Goal: Task Accomplishment & Management: Complete application form

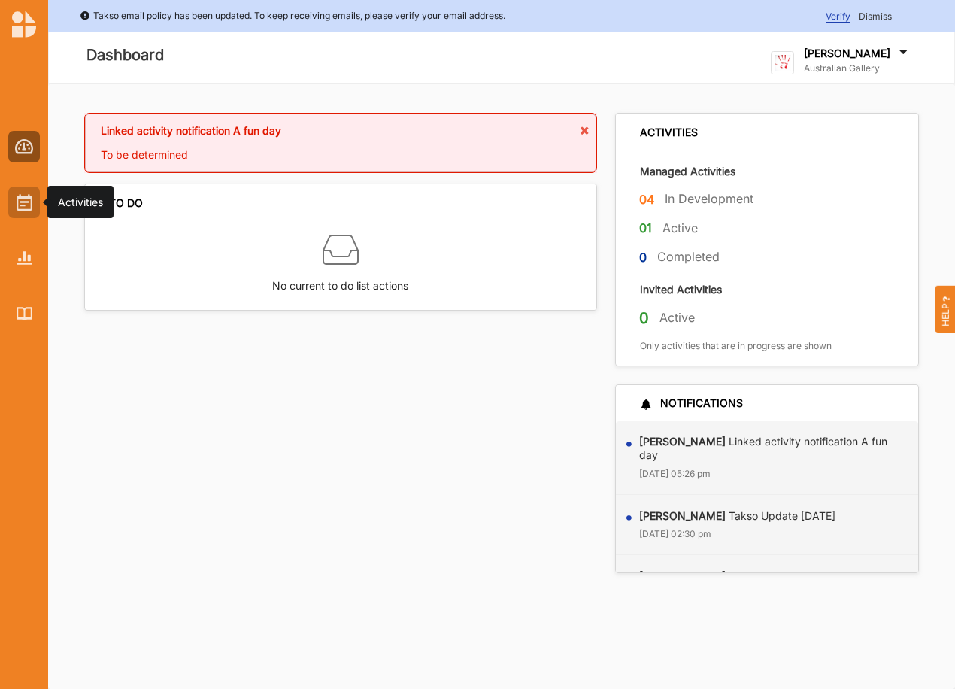
click at [28, 202] on img at bounding box center [25, 202] width 16 height 17
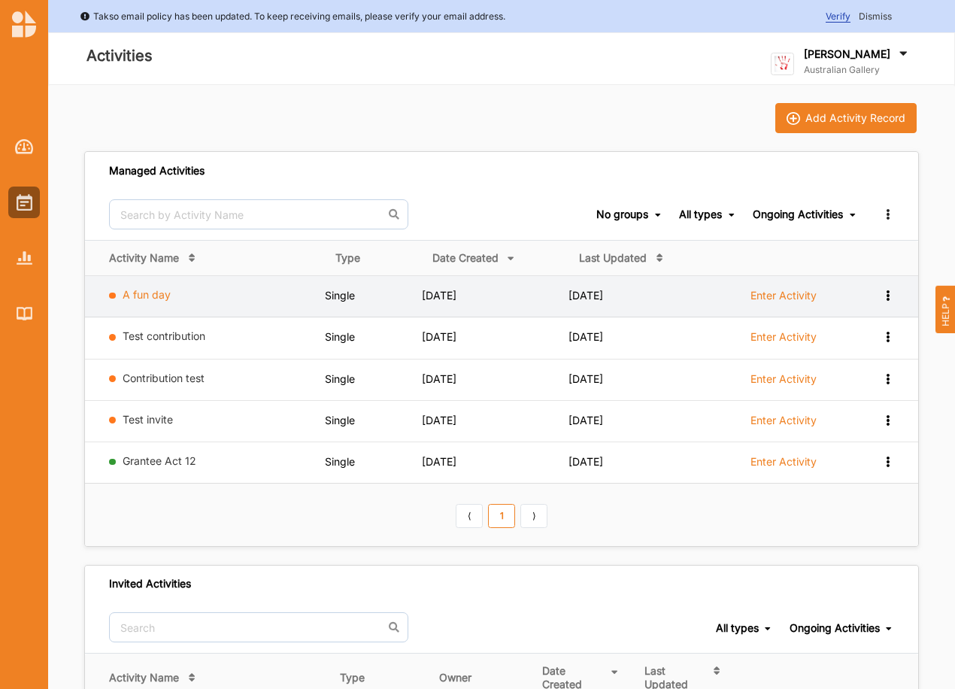
click at [157, 296] on link "A fun day" at bounding box center [147, 294] width 48 height 13
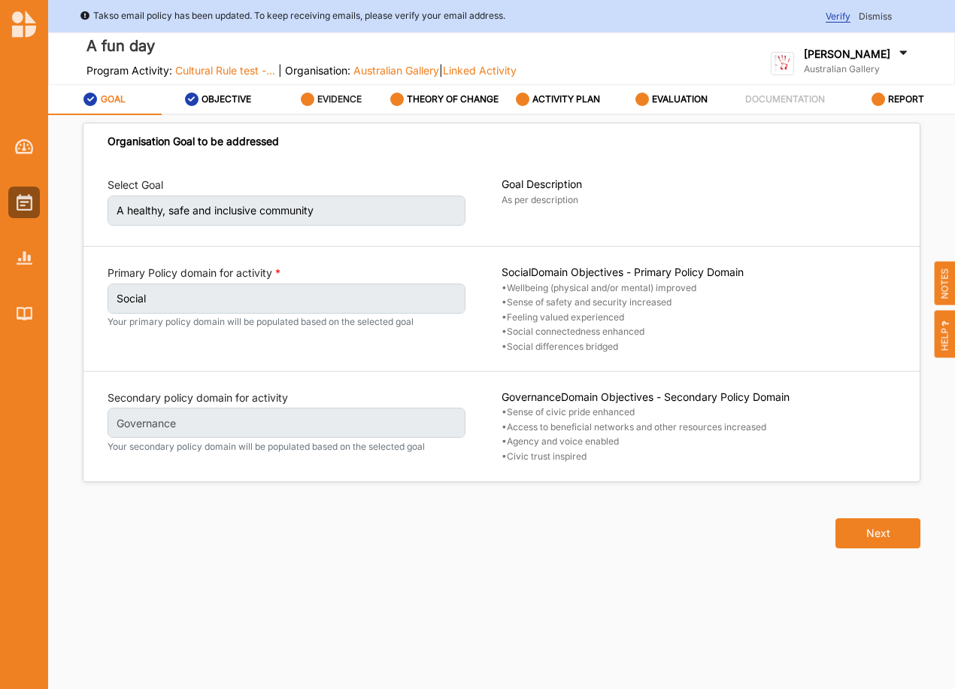
click at [329, 98] on label "EVIDENCE" at bounding box center [339, 99] width 44 height 12
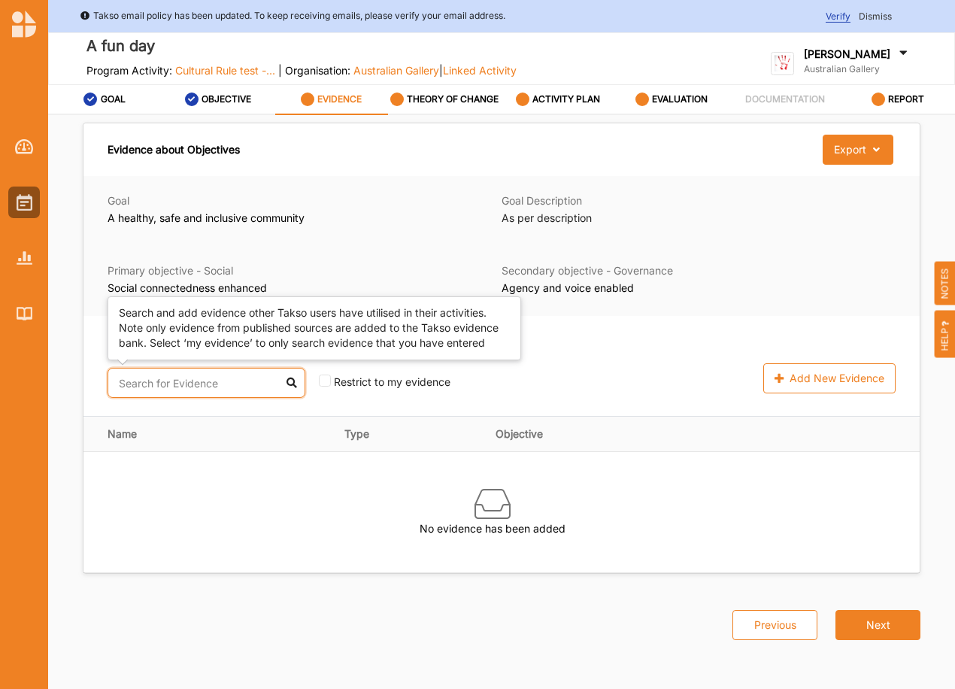
click at [184, 376] on input "text" at bounding box center [207, 383] width 198 height 30
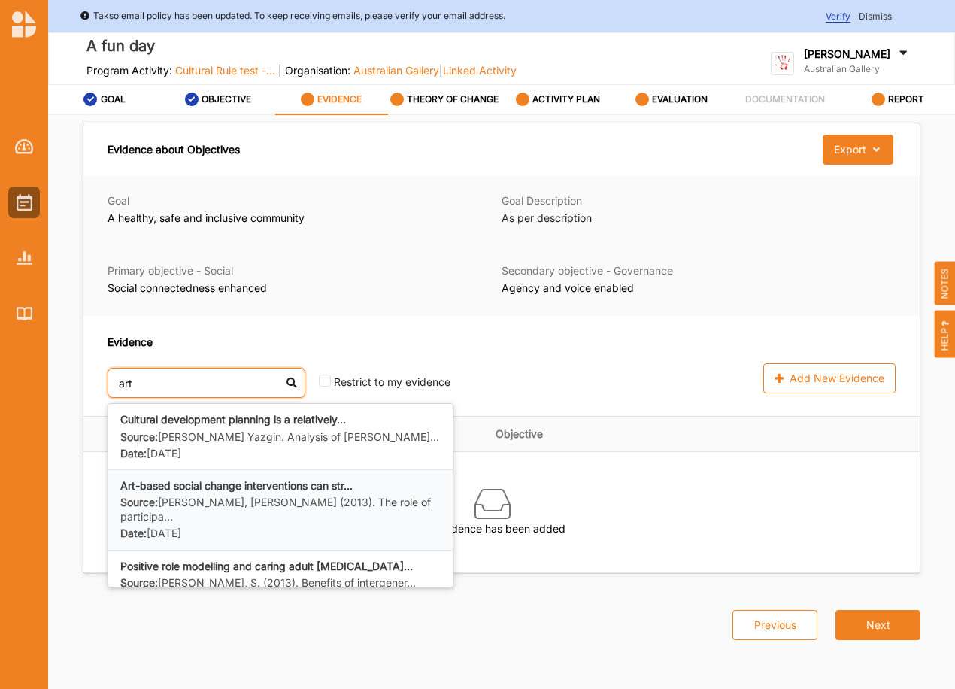
click at [181, 490] on b "Art-based social change interventions can str..." at bounding box center [236, 485] width 232 height 13
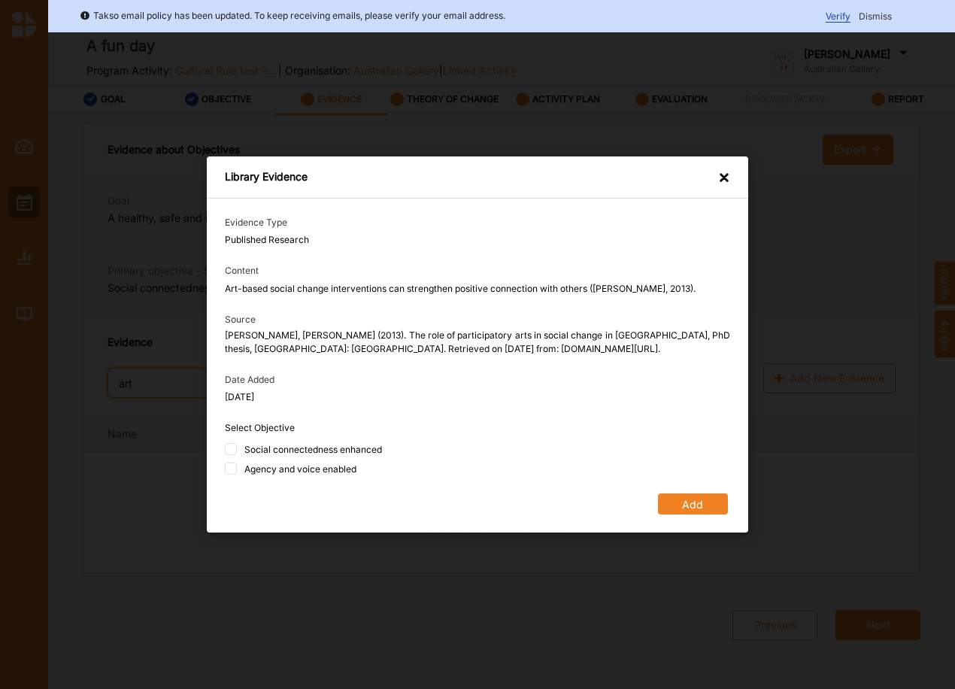
type input "art"
click at [299, 448] on div "Social connectedness enhanced" at bounding box center [313, 449] width 138 height 13
click at [237, 448] on input "Social connectedness enhanced" at bounding box center [231, 449] width 12 height 12
checkbox input "true"
click at [297, 471] on div "Agency and voice enabled" at bounding box center [300, 469] width 112 height 13
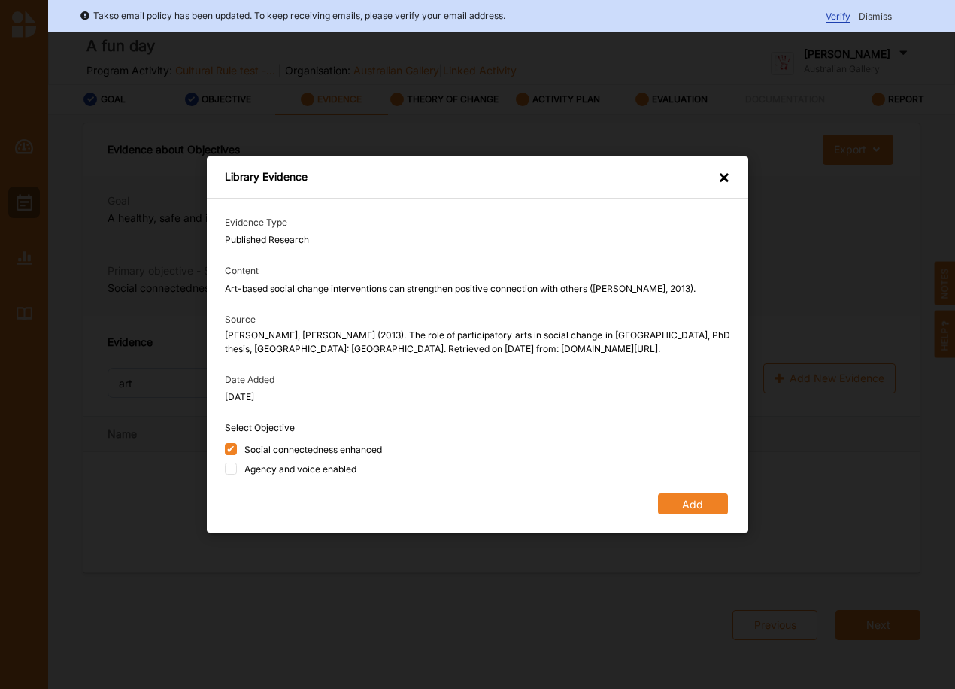
click at [237, 471] on input "Agency and voice enabled" at bounding box center [231, 469] width 12 height 12
checkbox input "true"
click at [700, 505] on button "Add" at bounding box center [693, 503] width 70 height 21
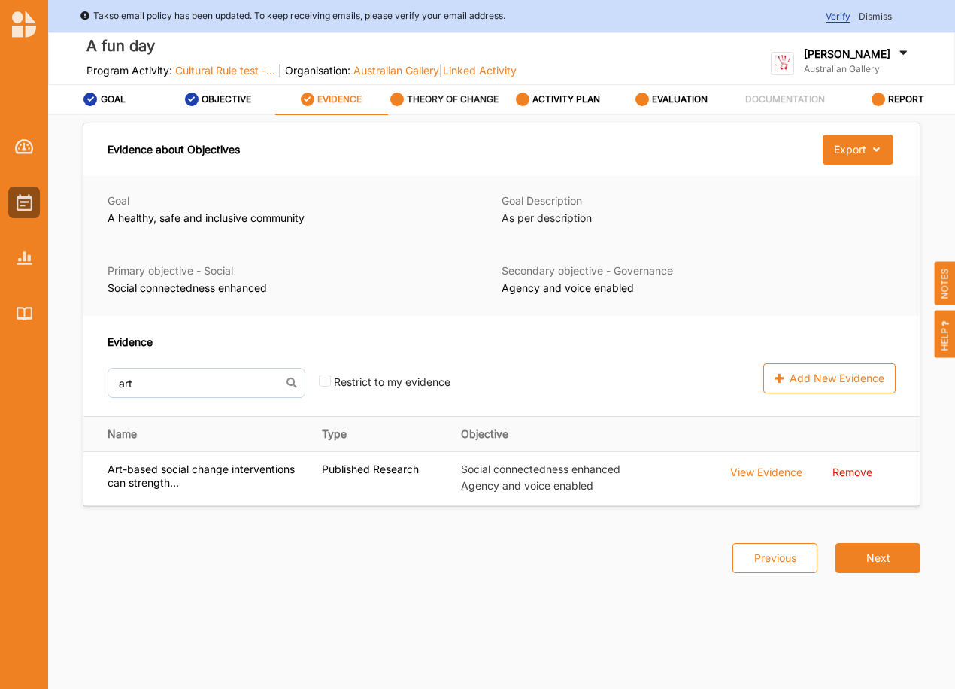
click at [480, 93] on label "THEORY OF CHANGE" at bounding box center [453, 99] width 92 height 12
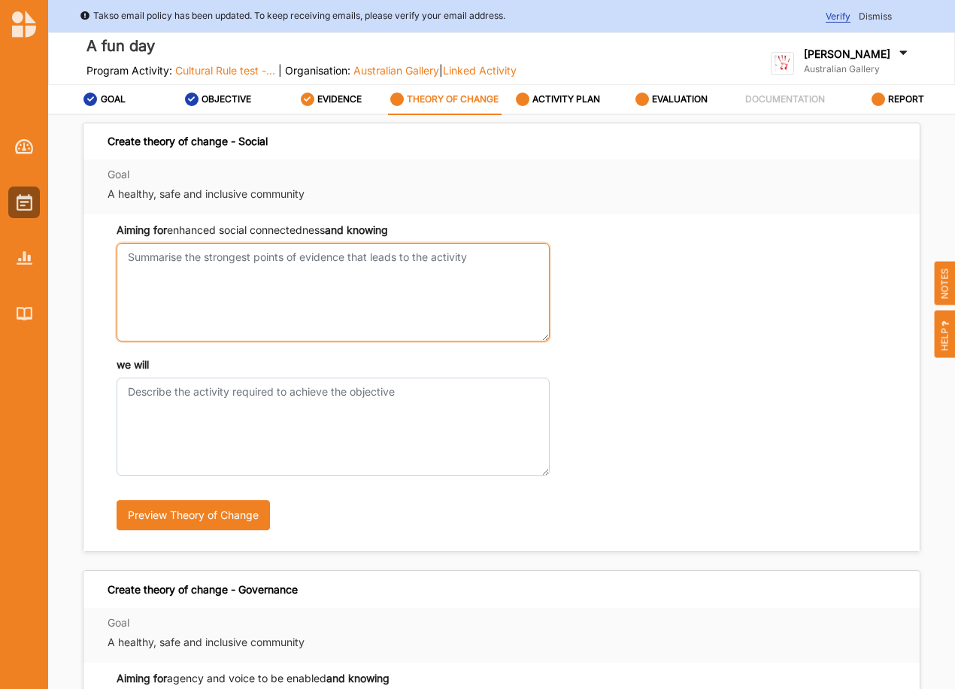
click at [219, 244] on textarea "Aiming for enhanced social connectedness and knowing" at bounding box center [333, 292] width 433 height 99
type textarea "this"
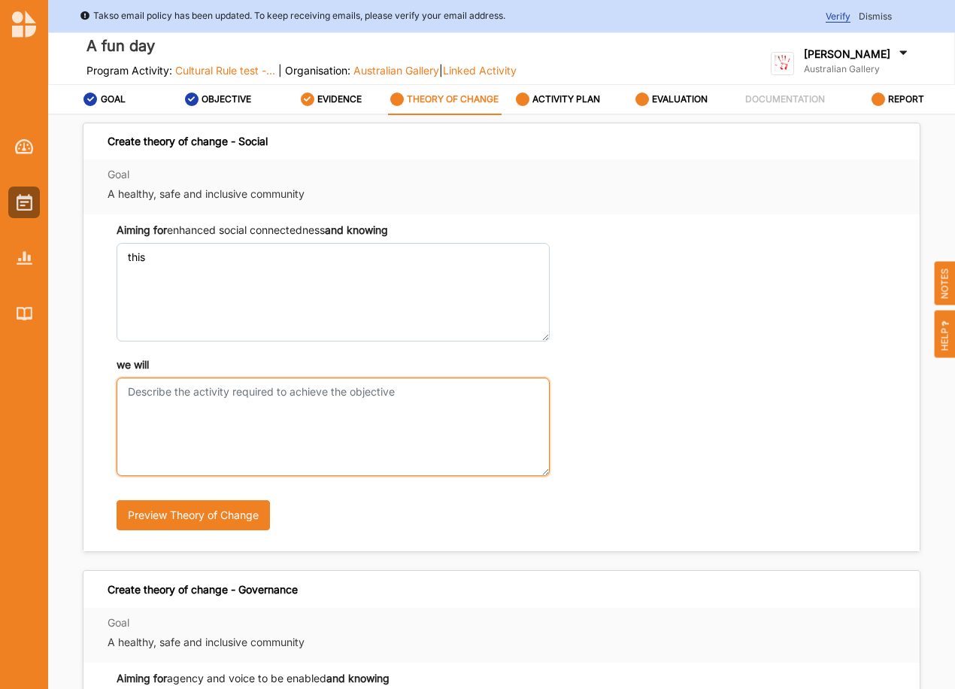
click at [138, 397] on textarea "we will" at bounding box center [333, 427] width 433 height 99
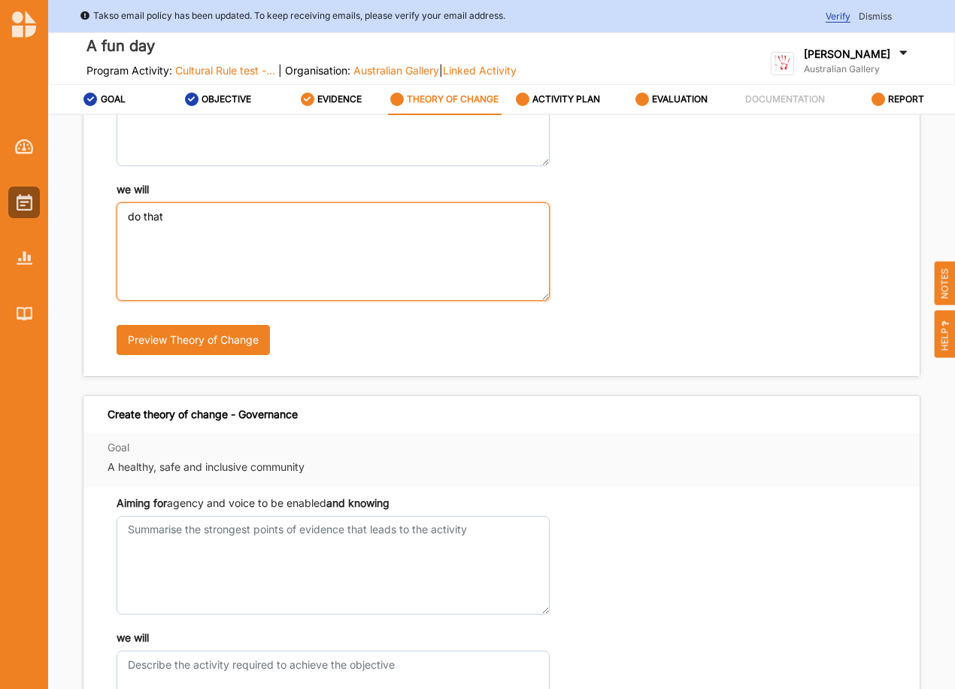
type textarea "do that"
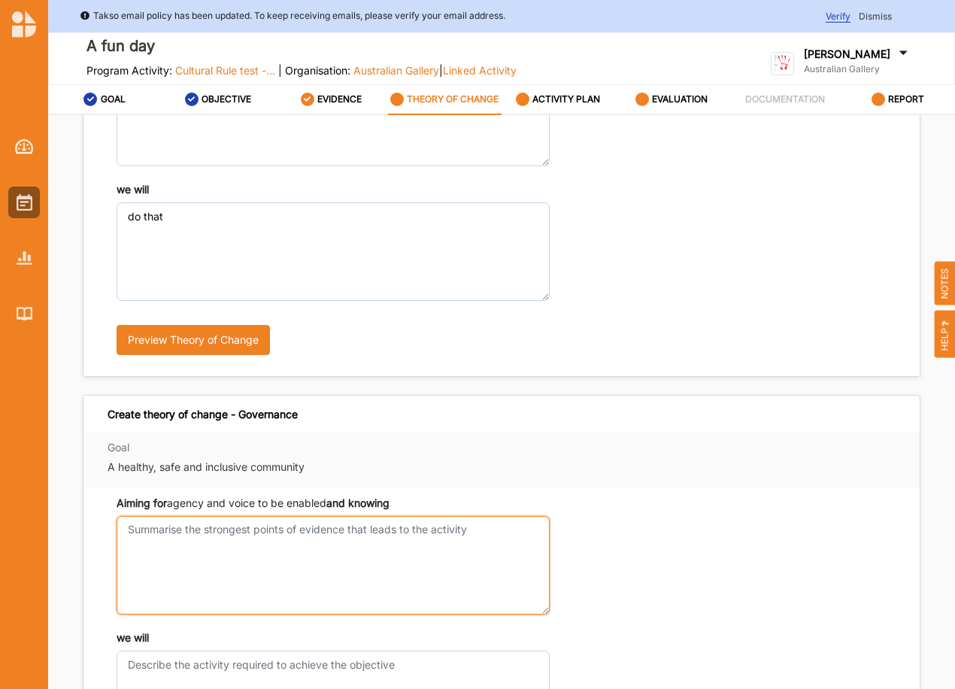
click at [189, 551] on textarea "Aiming for enhanced social connectedness and knowing" at bounding box center [333, 565] width 433 height 99
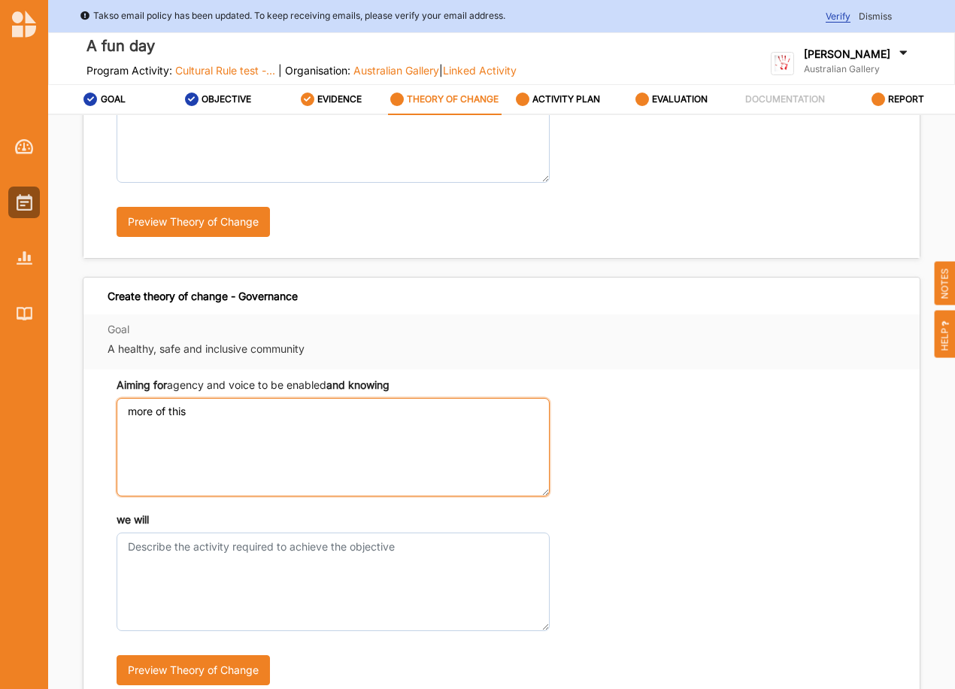
scroll to position [301, 0]
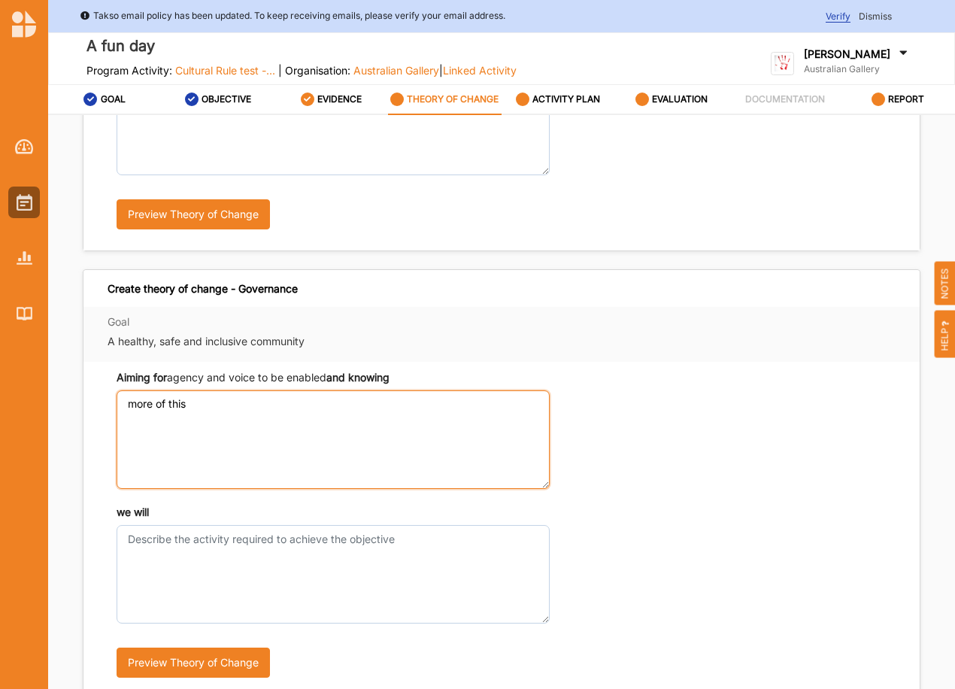
type textarea "more of this"
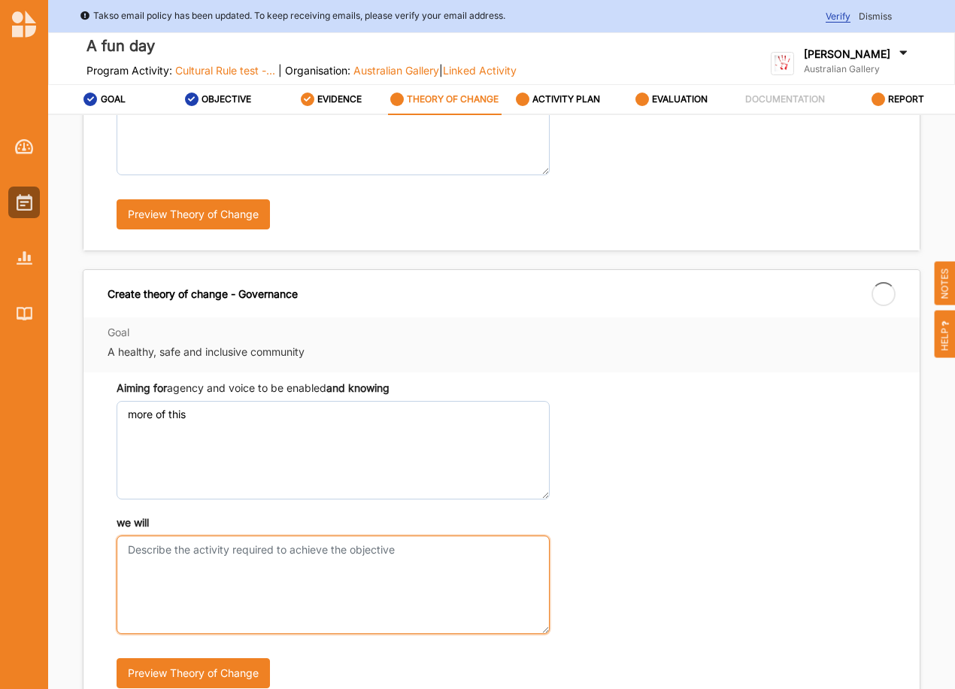
click at [174, 545] on textarea "we will" at bounding box center [333, 585] width 433 height 99
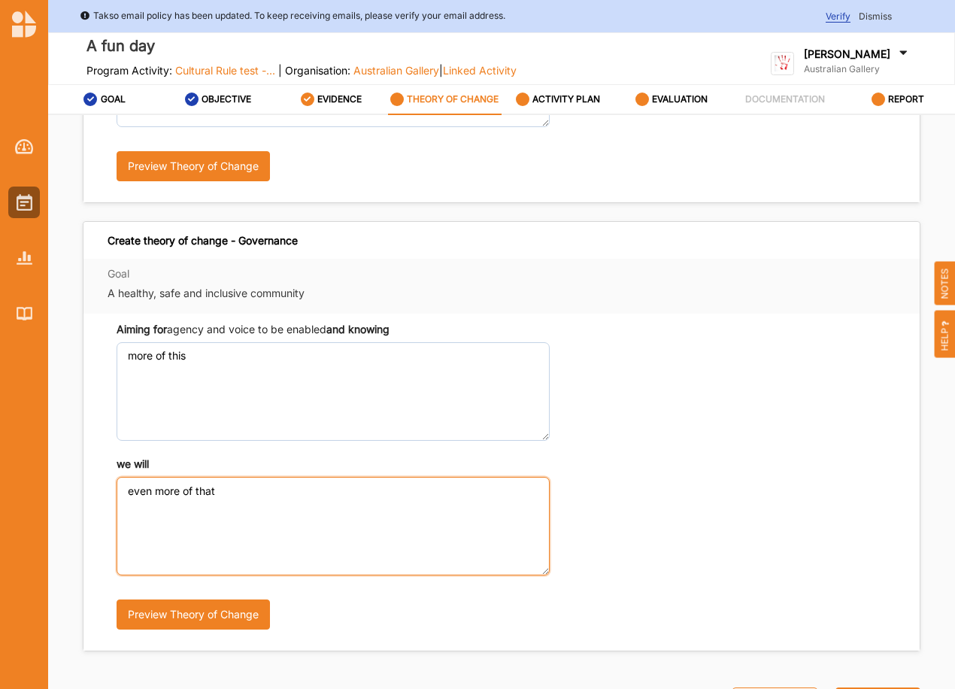
scroll to position [355, 0]
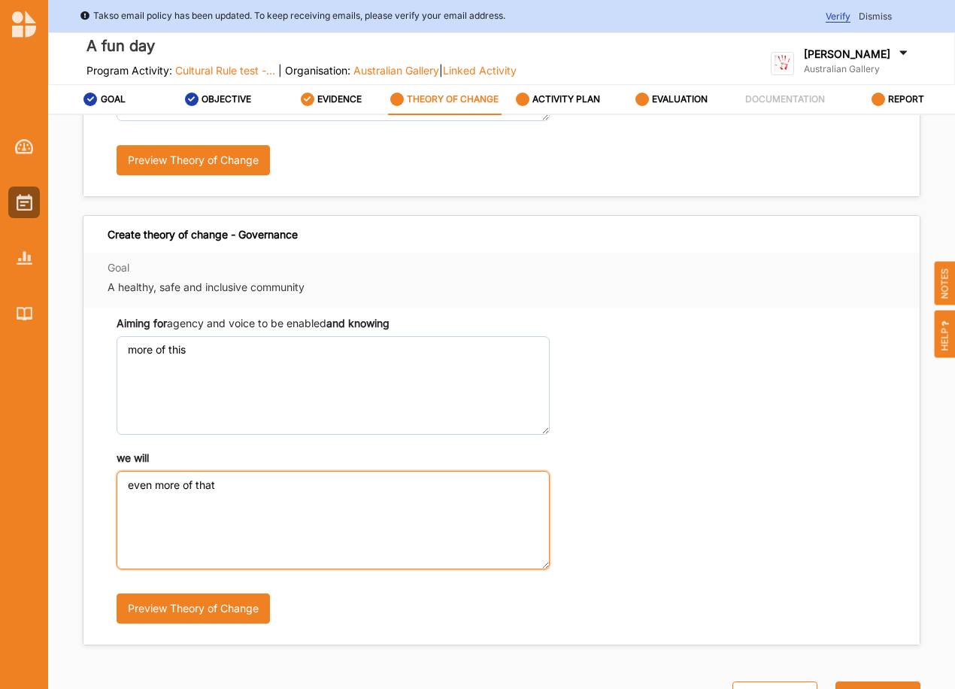
type textarea "even more of that"
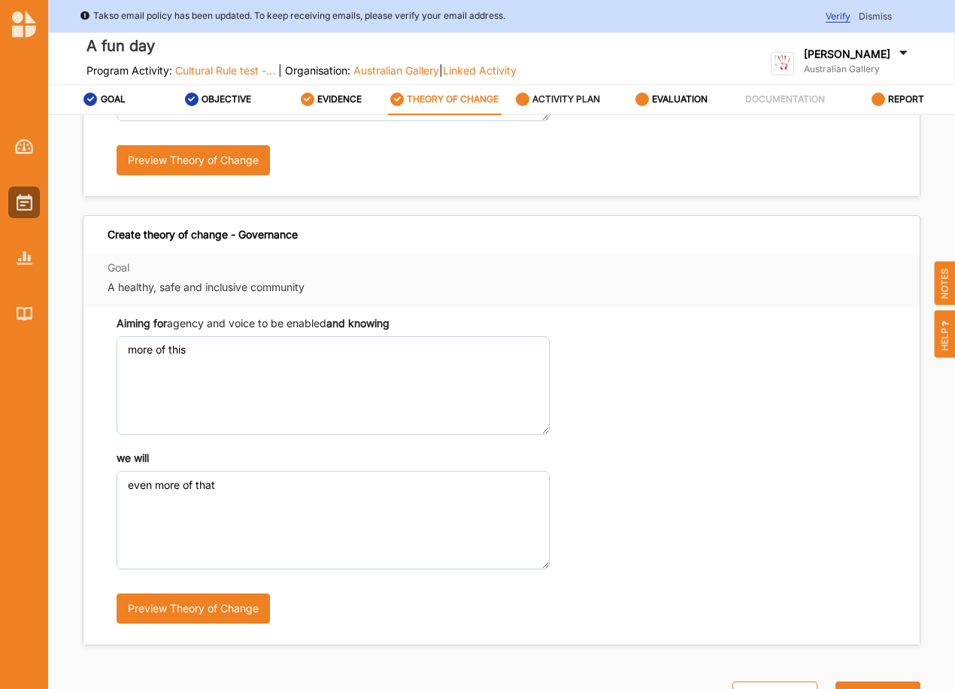
click at [578, 99] on label "ACTIVITY PLAN" at bounding box center [567, 99] width 68 height 12
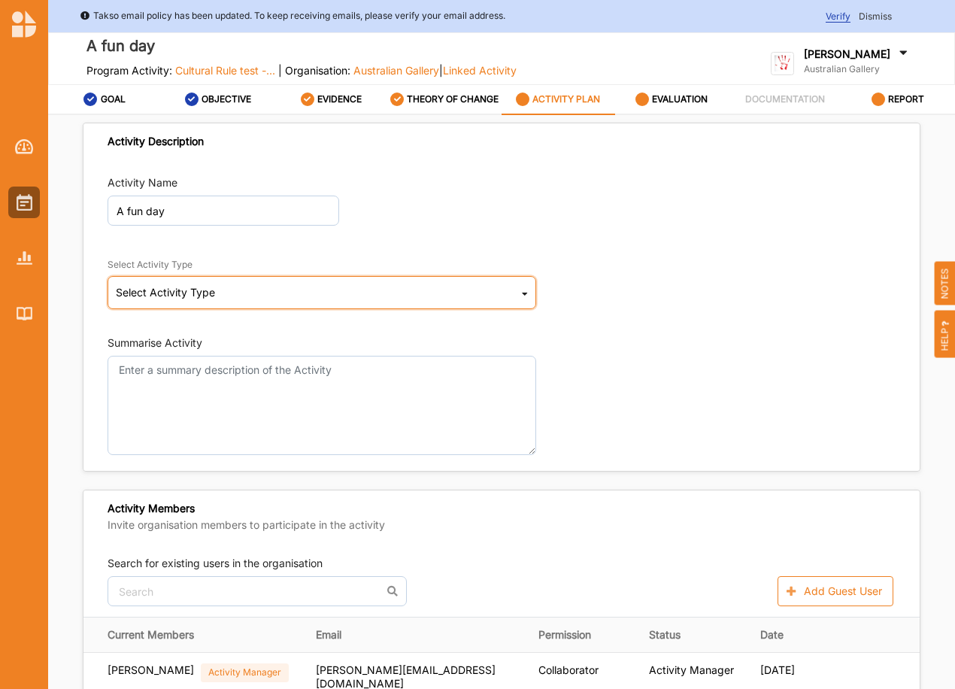
click at [173, 294] on div "Select Activity Type" at bounding box center [165, 292] width 99 height 11
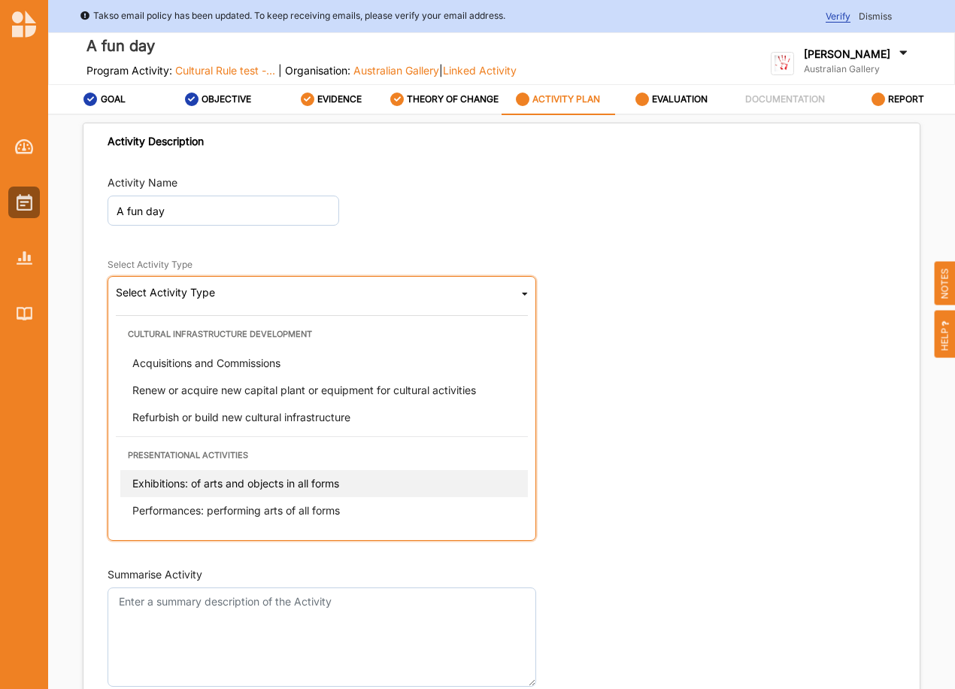
click at [169, 472] on div "Exhibitions: of arts and objects in all forms" at bounding box center [326, 483] width 412 height 27
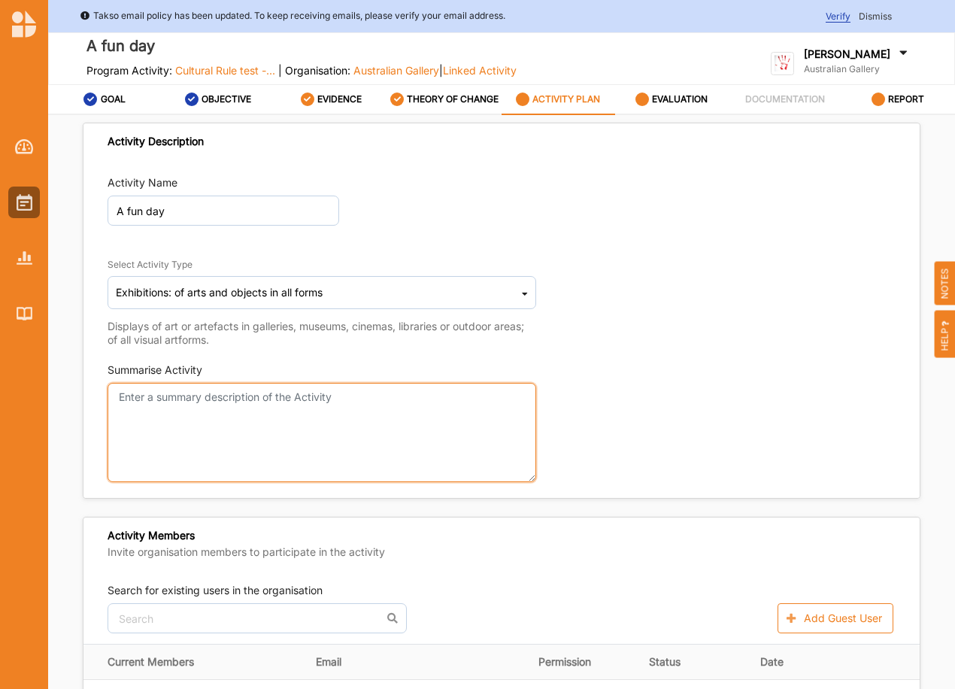
click at [167, 400] on textarea "Summarise Activity" at bounding box center [322, 432] width 429 height 99
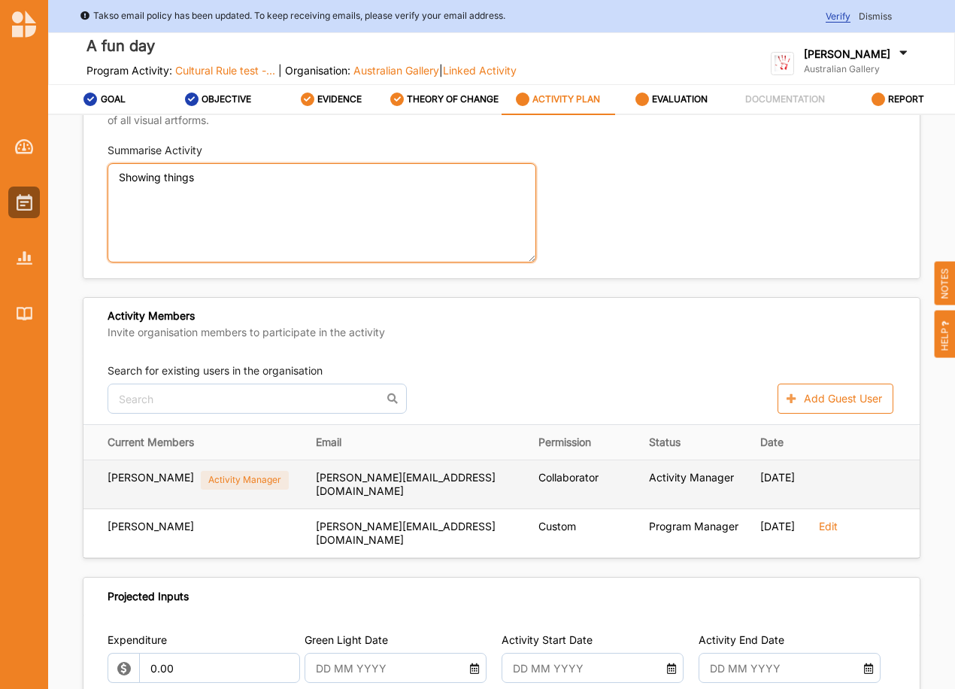
scroll to position [250, 0]
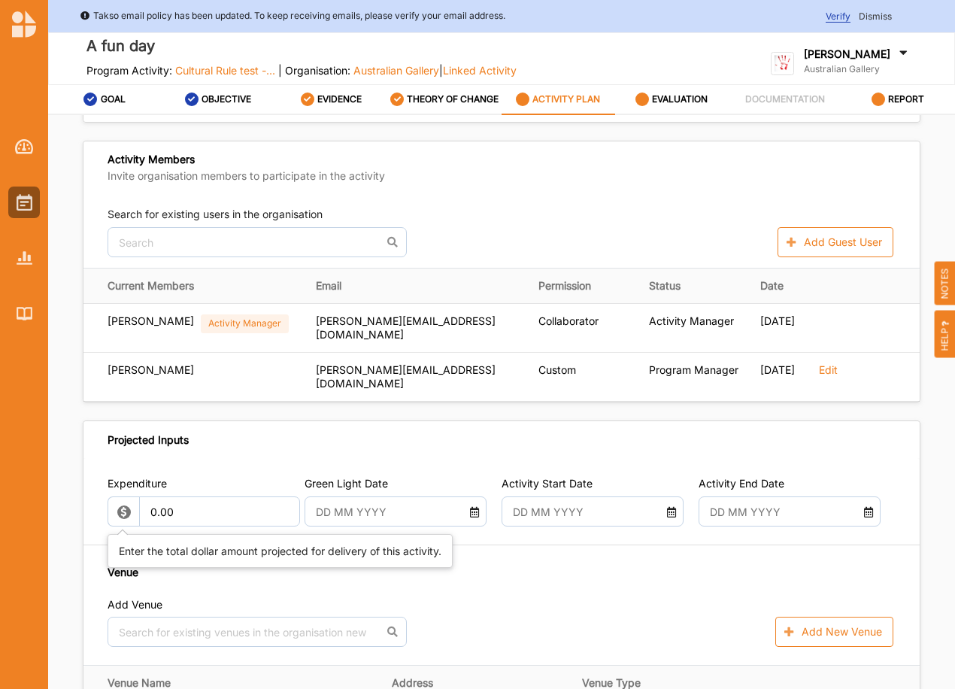
type textarea "Showing things"
drag, startPoint x: 221, startPoint y: 513, endPoint x: 126, endPoint y: 511, distance: 94.8
click at [126, 511] on div "0.00" at bounding box center [201, 511] width 186 height 30
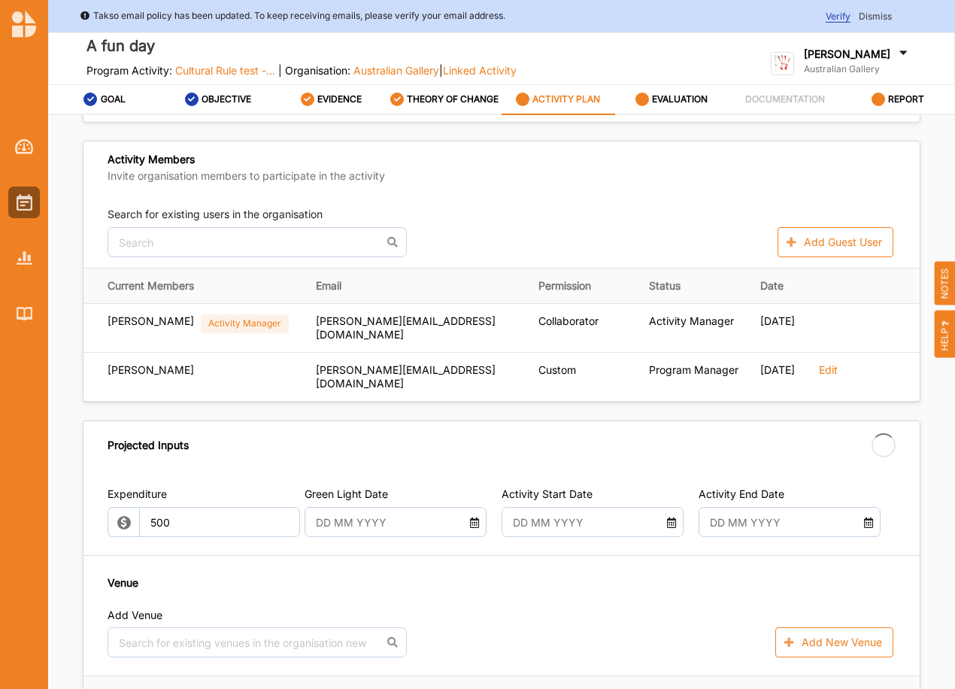
click at [396, 500] on div "Green Light Date" at bounding box center [396, 512] width 182 height 50
type input "500.00"
type input "-500.00"
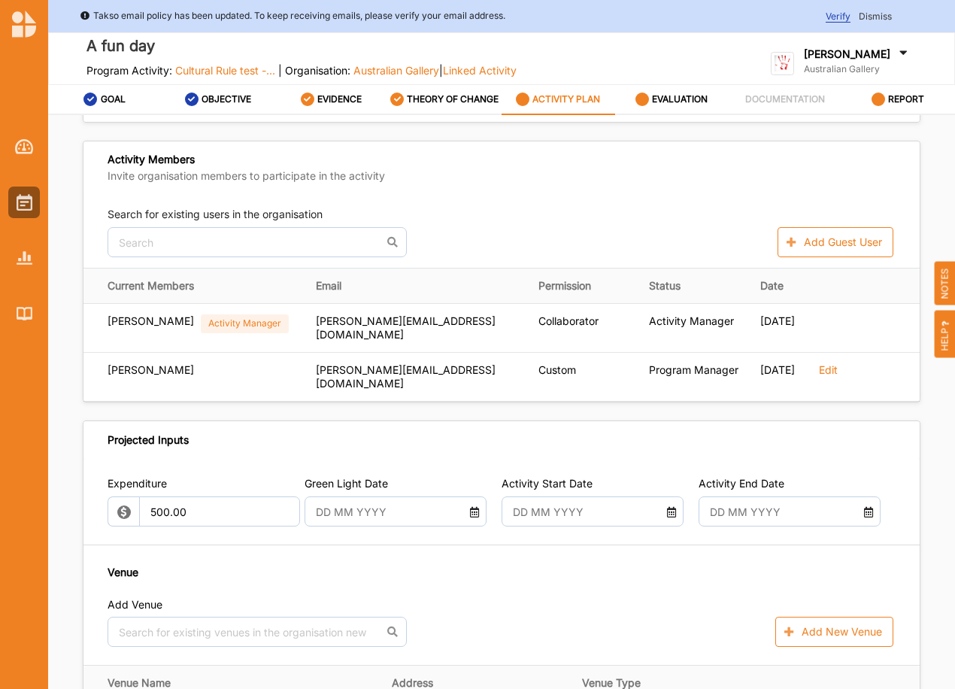
click at [391, 522] on input "text" at bounding box center [388, 511] width 160 height 30
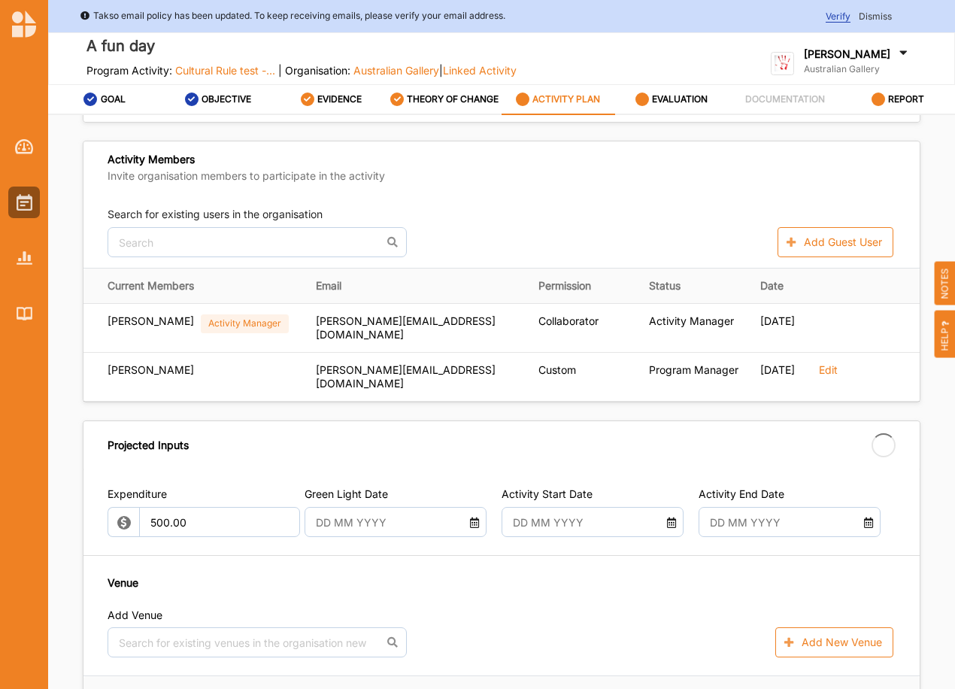
drag, startPoint x: 421, startPoint y: 603, endPoint x: 490, endPoint y: 559, distance: 81.6
type input "[DATE]"
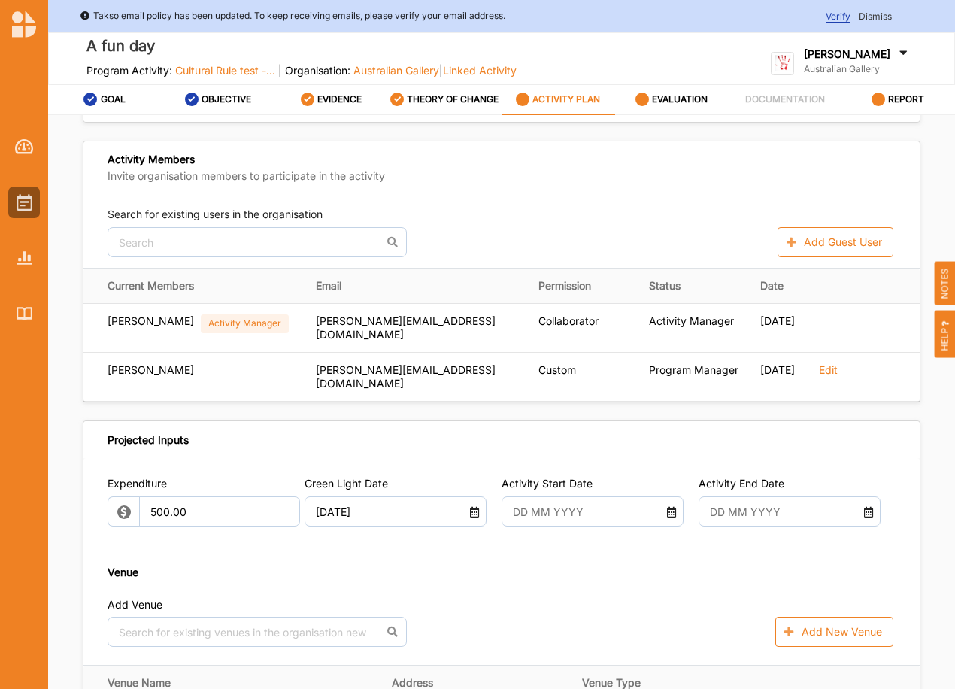
click at [533, 529] on div "Expenditure 500.00 Green Light Date [DATE] Activity Start Date Activity End Dat…" at bounding box center [501, 682] width 836 height 449
click at [542, 517] on input "text" at bounding box center [585, 511] width 160 height 30
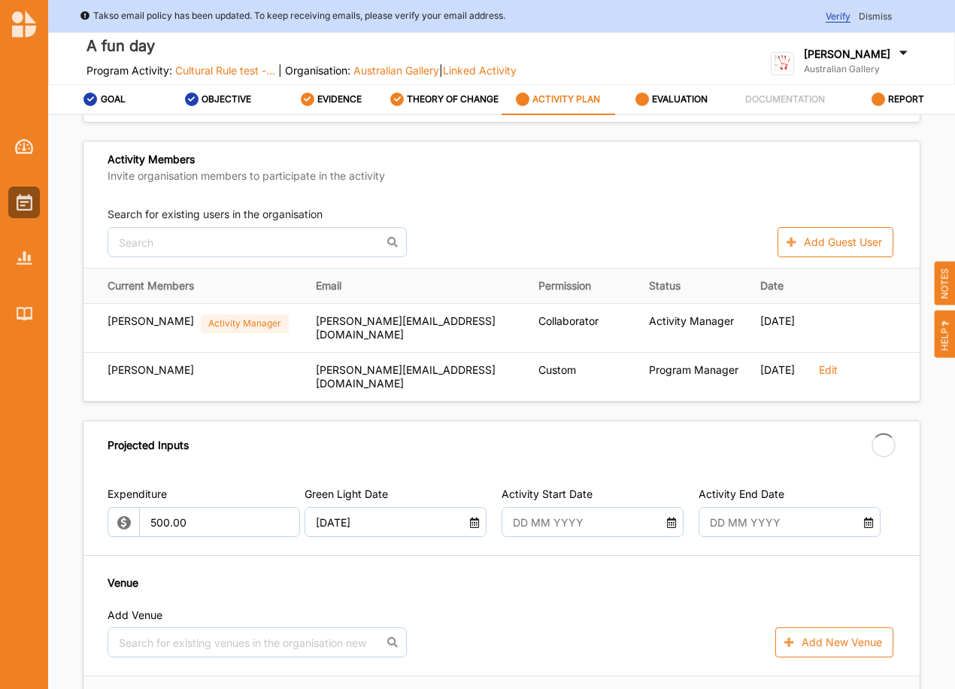
type input "[DATE]"
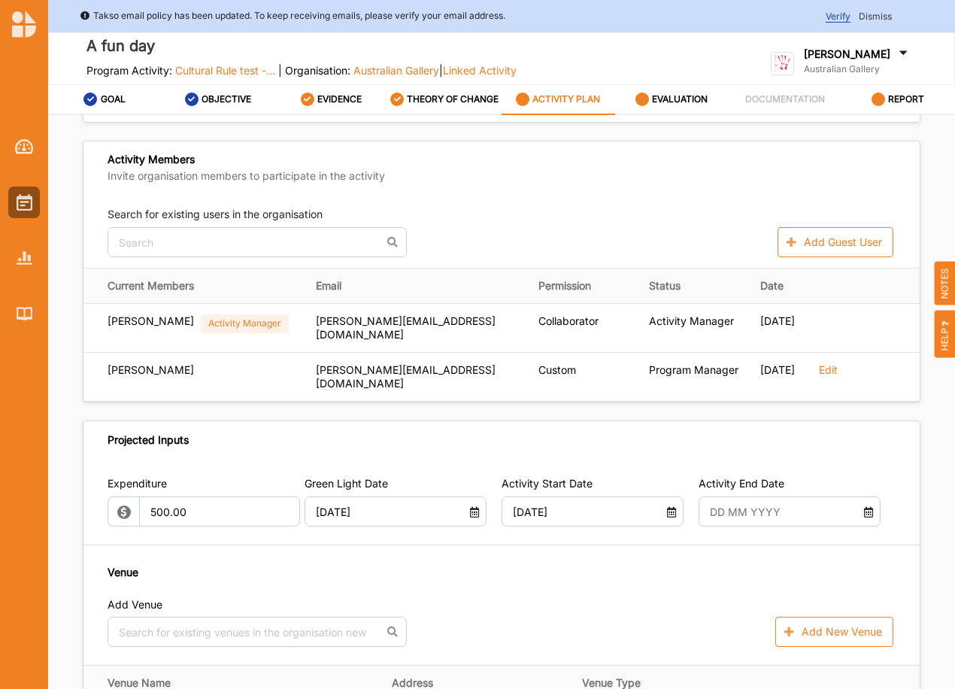
click at [766, 517] on input "text" at bounding box center [782, 511] width 160 height 30
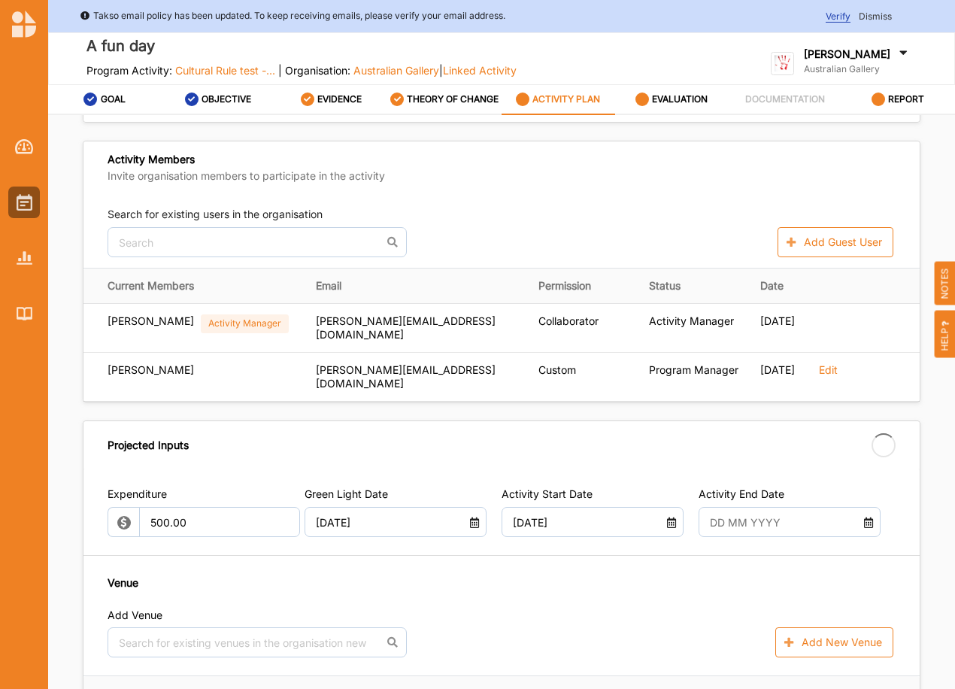
type input "[DATE]"
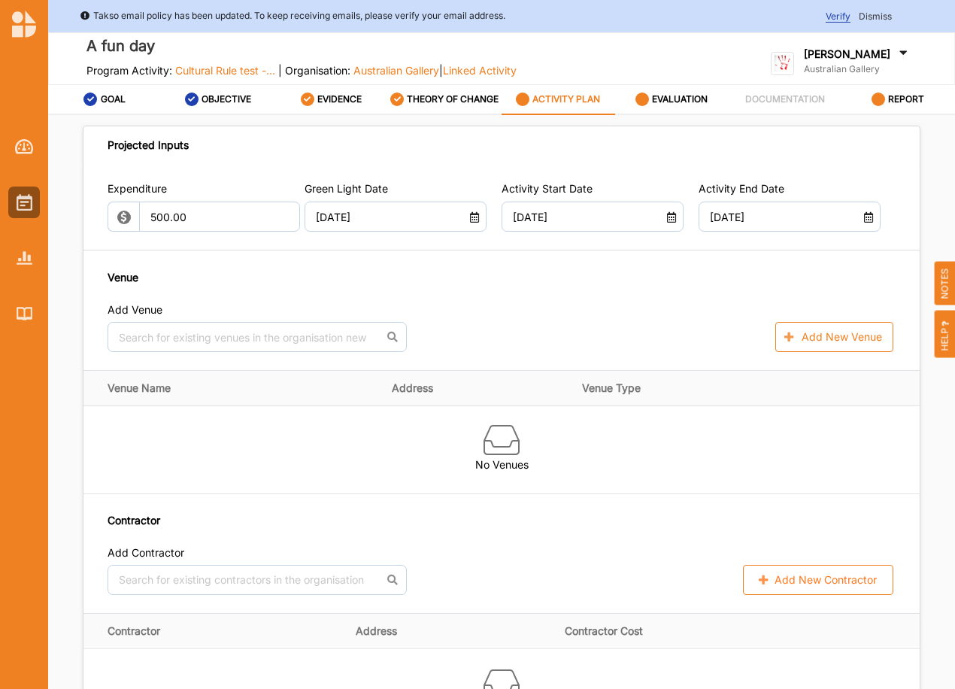
scroll to position [677, 0]
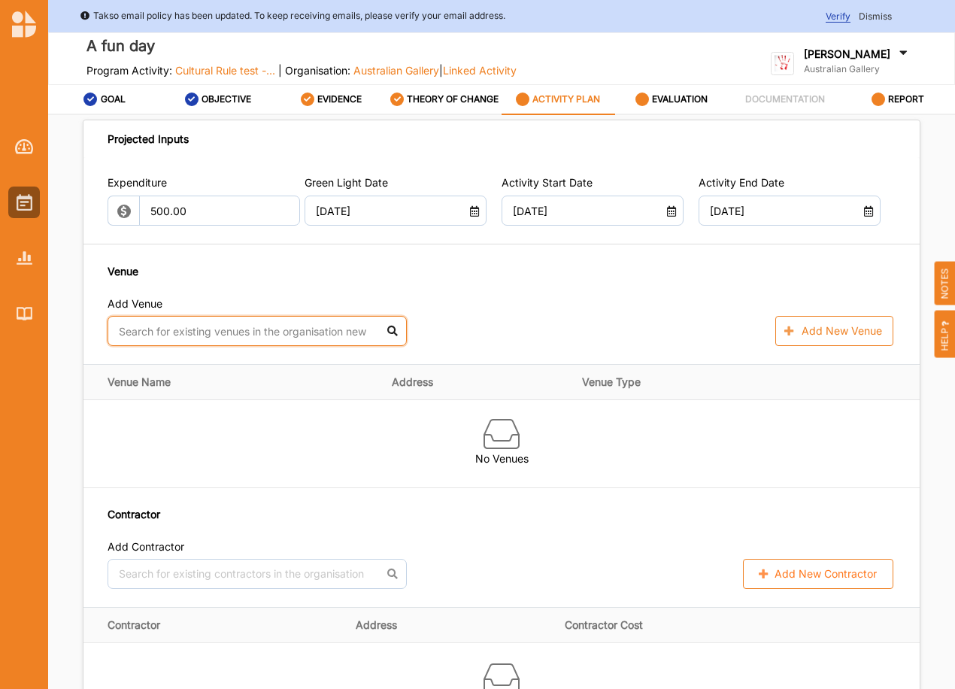
click at [205, 332] on input "text" at bounding box center [257, 331] width 299 height 30
type input "p"
click at [151, 398] on div "East Gallery" at bounding box center [257, 398] width 298 height 33
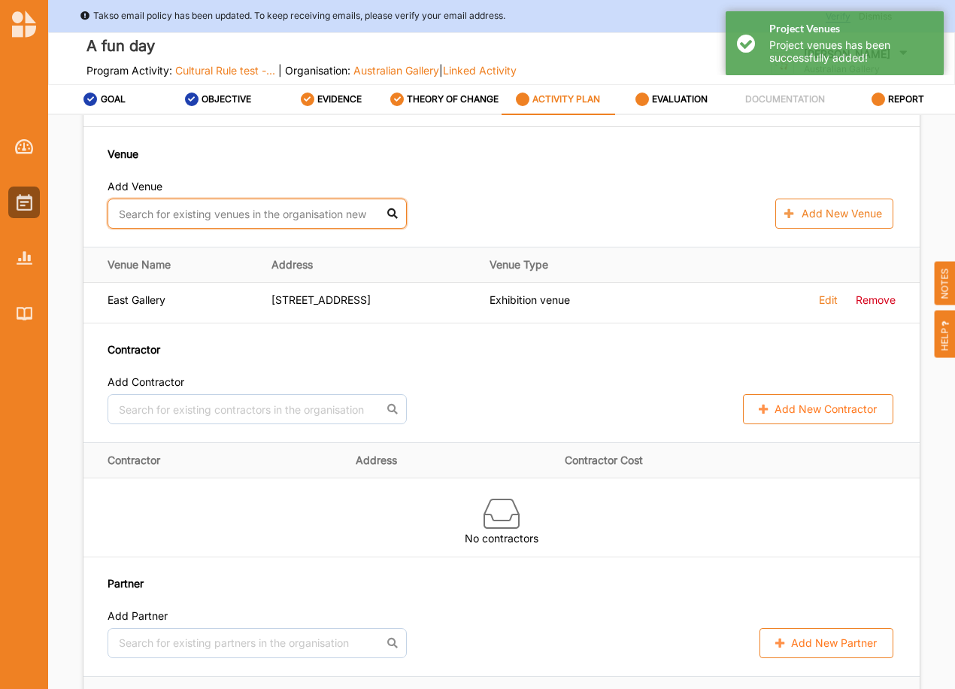
scroll to position [803, 0]
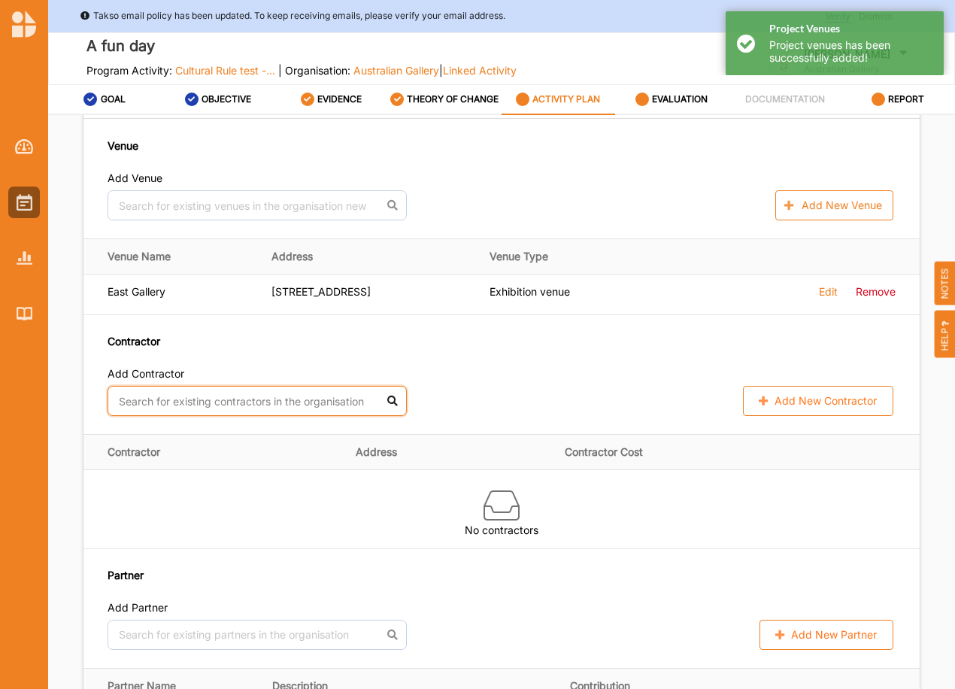
click at [194, 399] on input "text" at bounding box center [257, 401] width 299 height 30
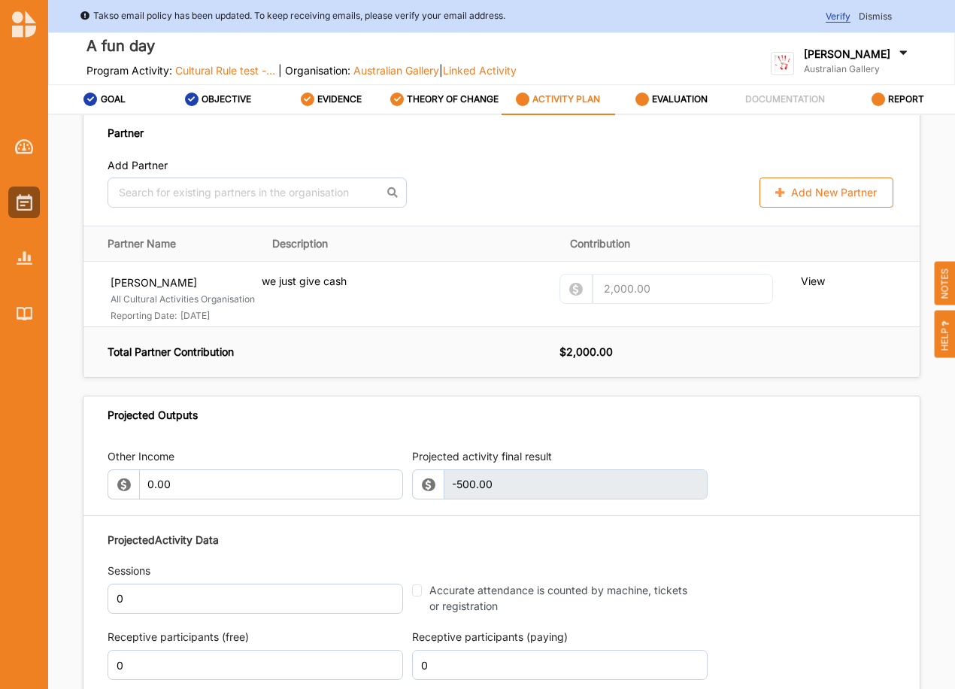
scroll to position [1254, 0]
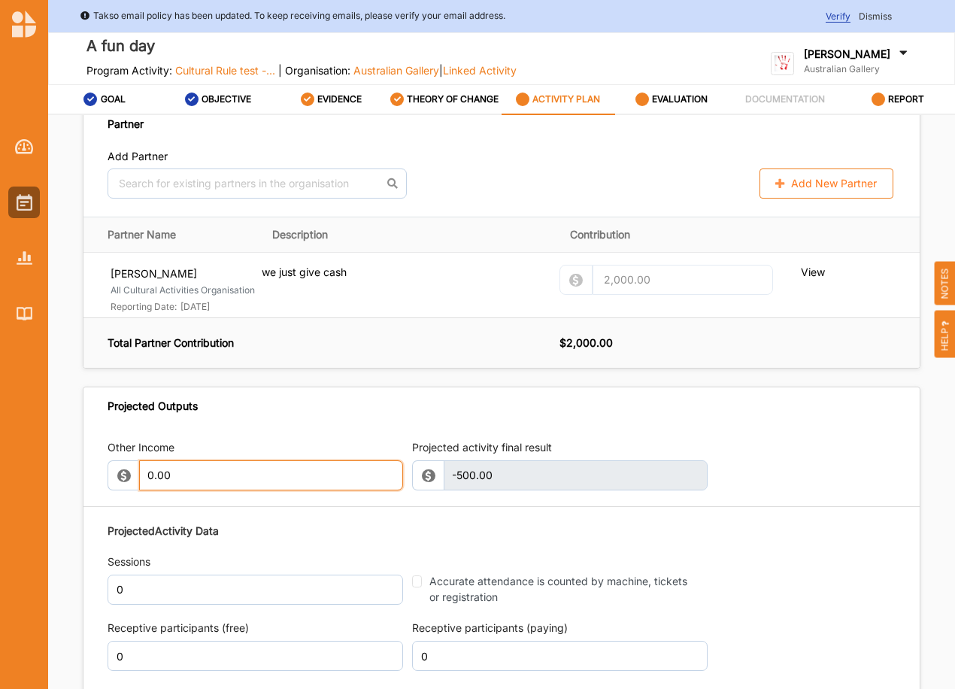
drag, startPoint x: 180, startPoint y: 479, endPoint x: 121, endPoint y: 475, distance: 58.8
click at [121, 475] on div "0.00" at bounding box center [256, 475] width 296 height 30
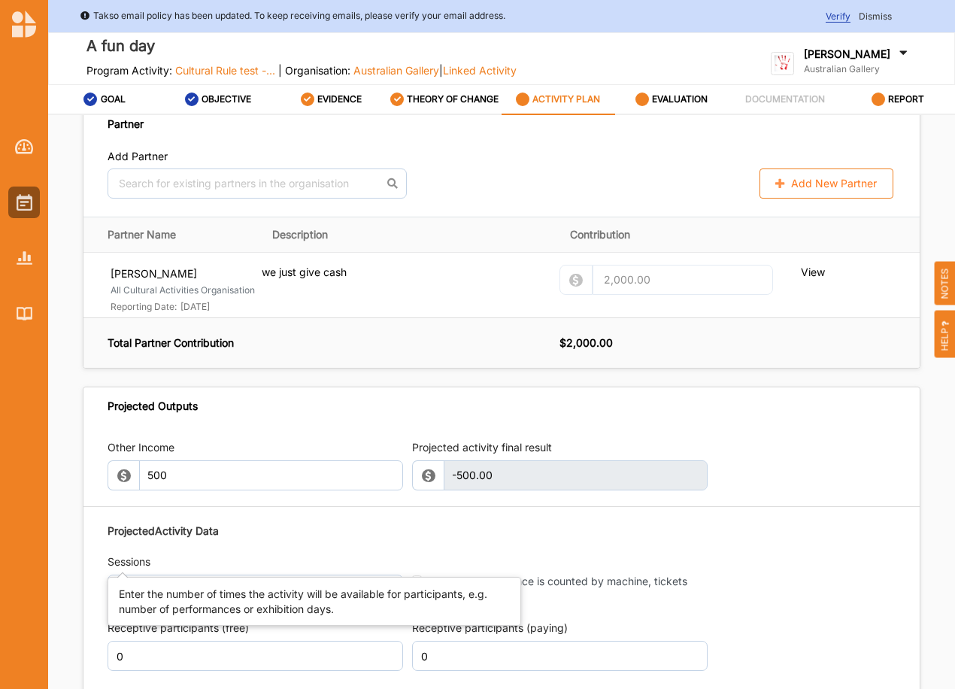
click at [189, 556] on div "Projected Activity Data Sessions 0 Accurate attendance is counted by machine, t…" at bounding box center [502, 696] width 788 height 362
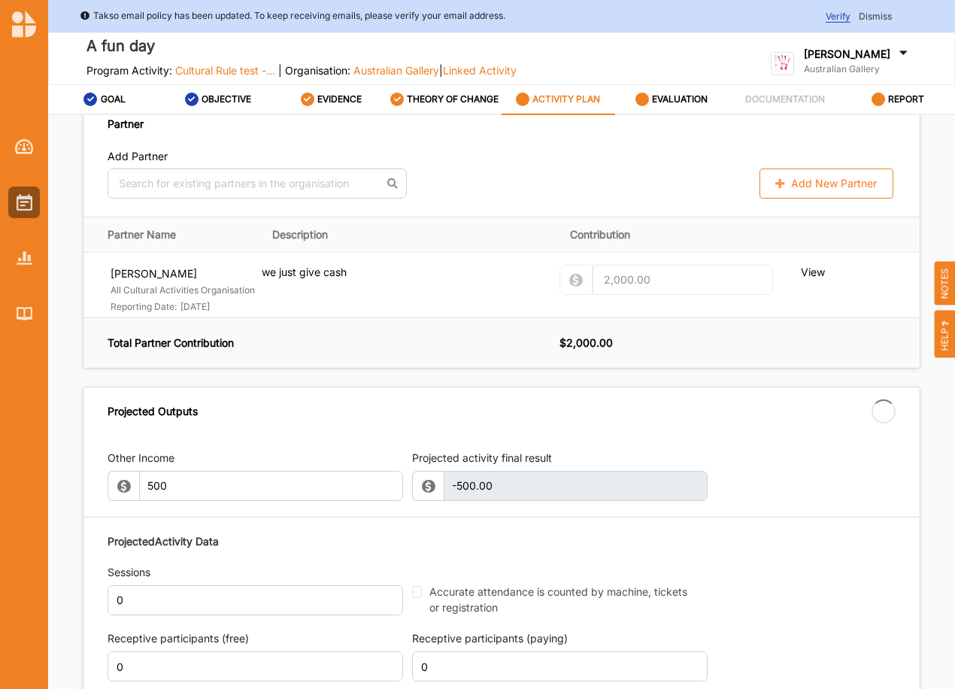
type input "500.00"
type input "0"
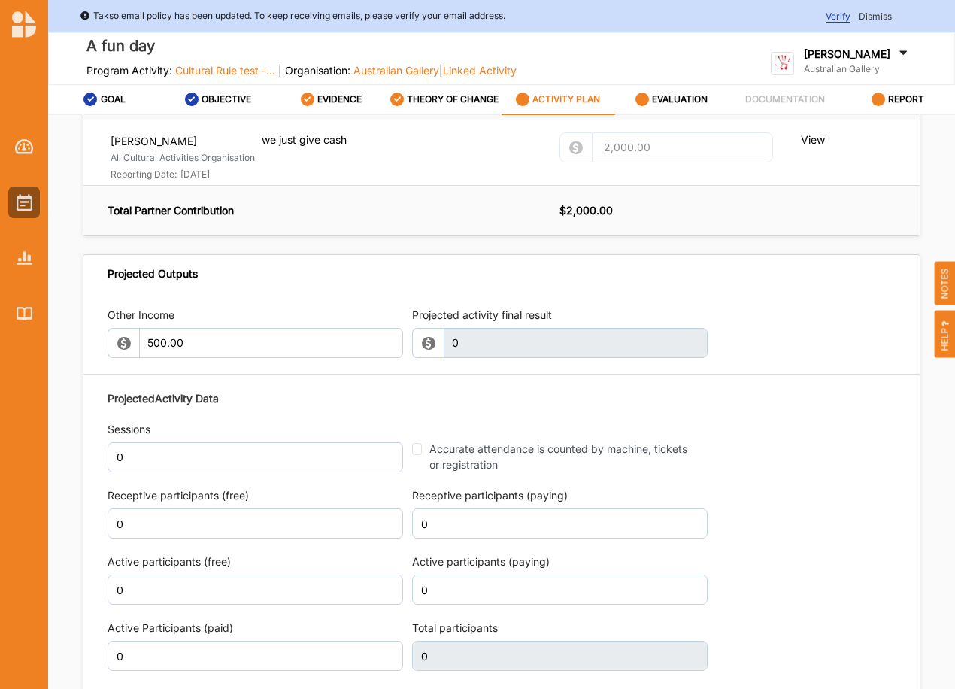
scroll to position [1404, 0]
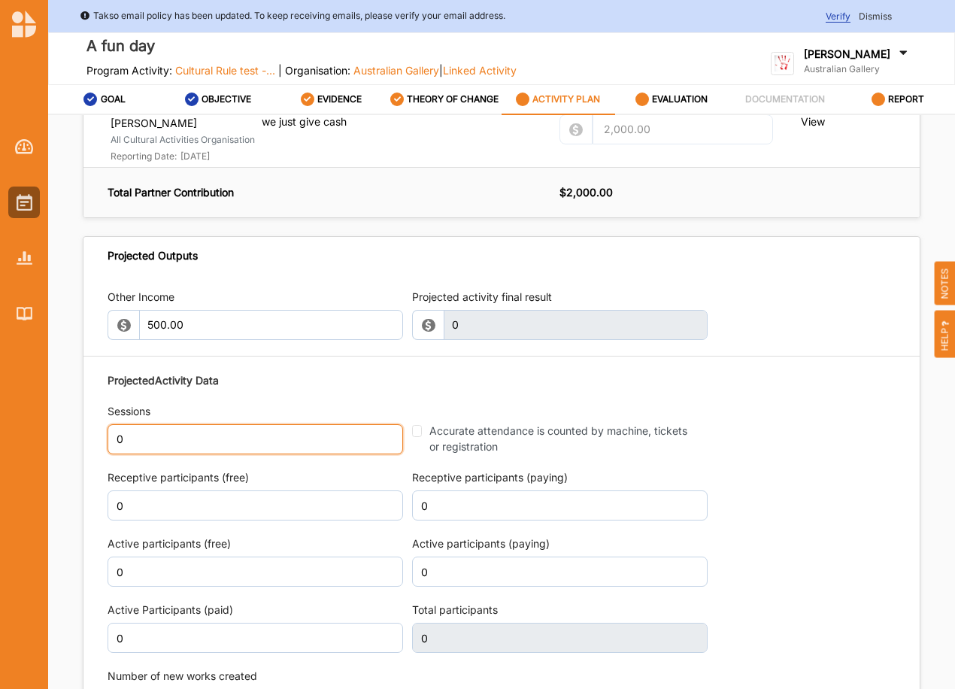
drag, startPoint x: 171, startPoint y: 440, endPoint x: 78, endPoint y: 438, distance: 92.5
type input "10"
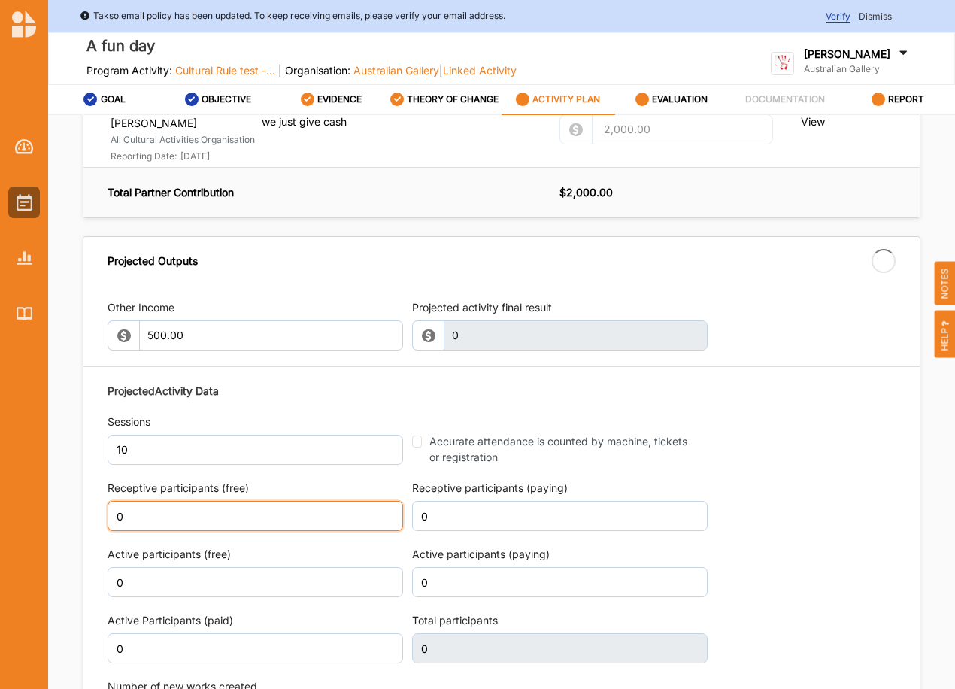
drag, startPoint x: 142, startPoint y: 503, endPoint x: 92, endPoint y: 510, distance: 50.8
click at [92, 510] on div "Other Income 500.00 Projected activity final result 0 This field is invalid Pro…" at bounding box center [501, 514] width 836 height 461
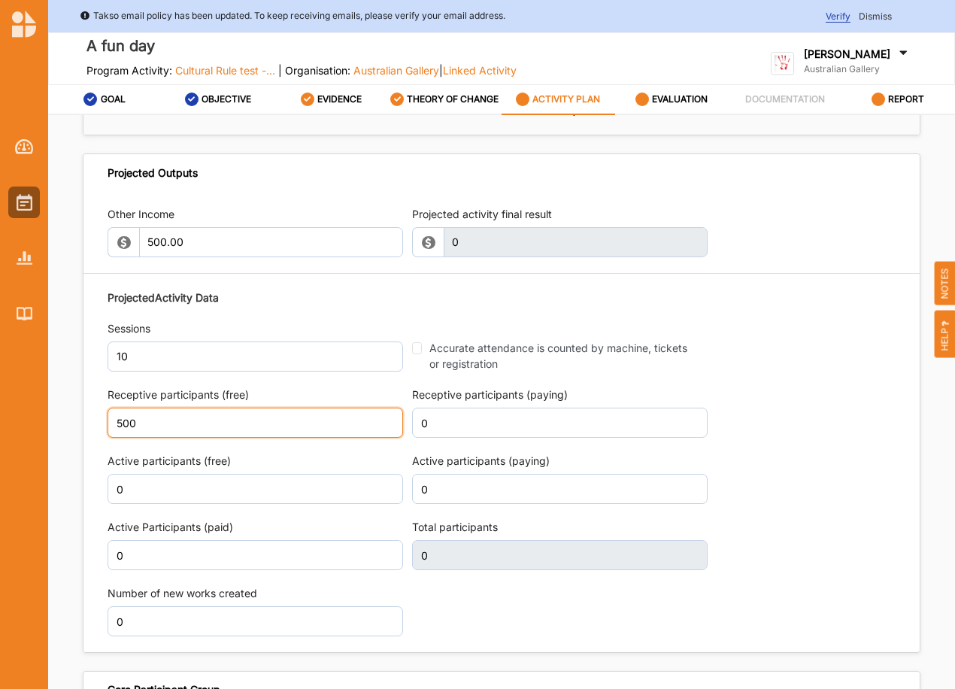
scroll to position [1529, 0]
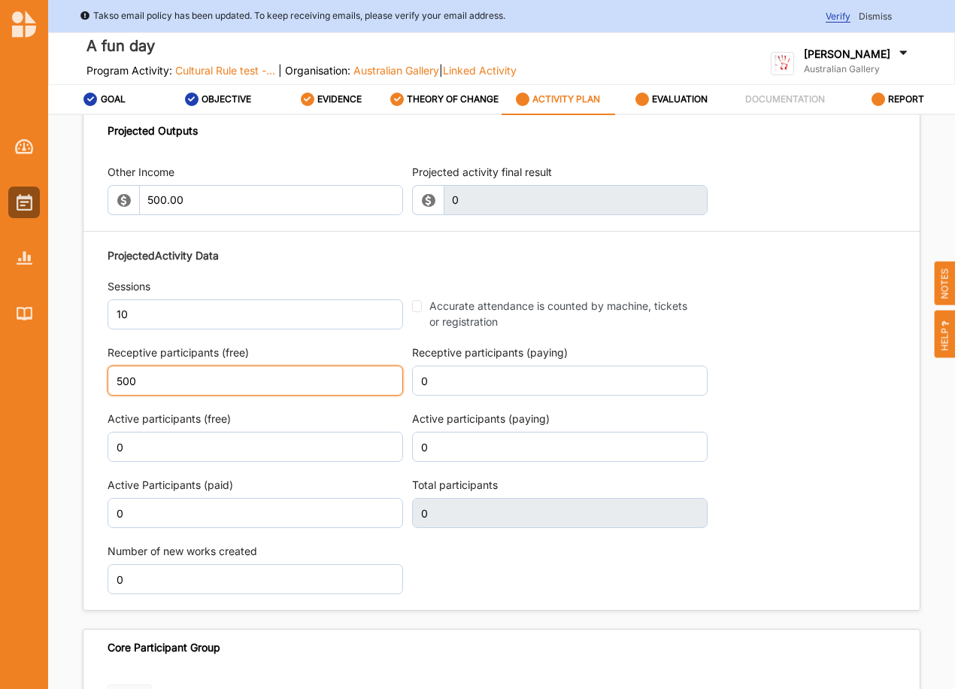
type input "500"
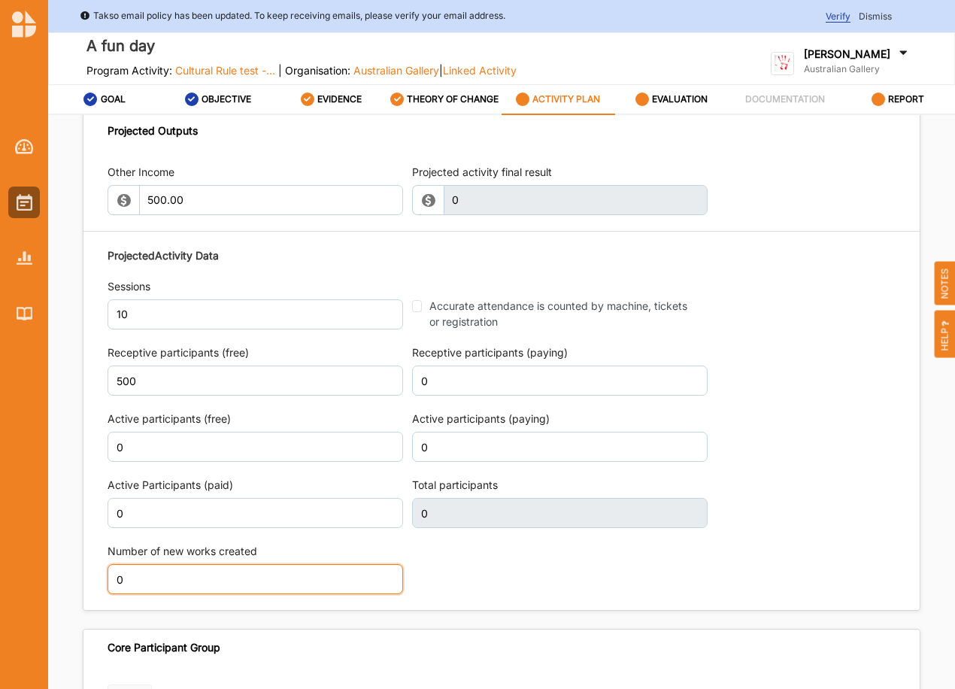
click at [278, 581] on input "0" at bounding box center [256, 579] width 296 height 30
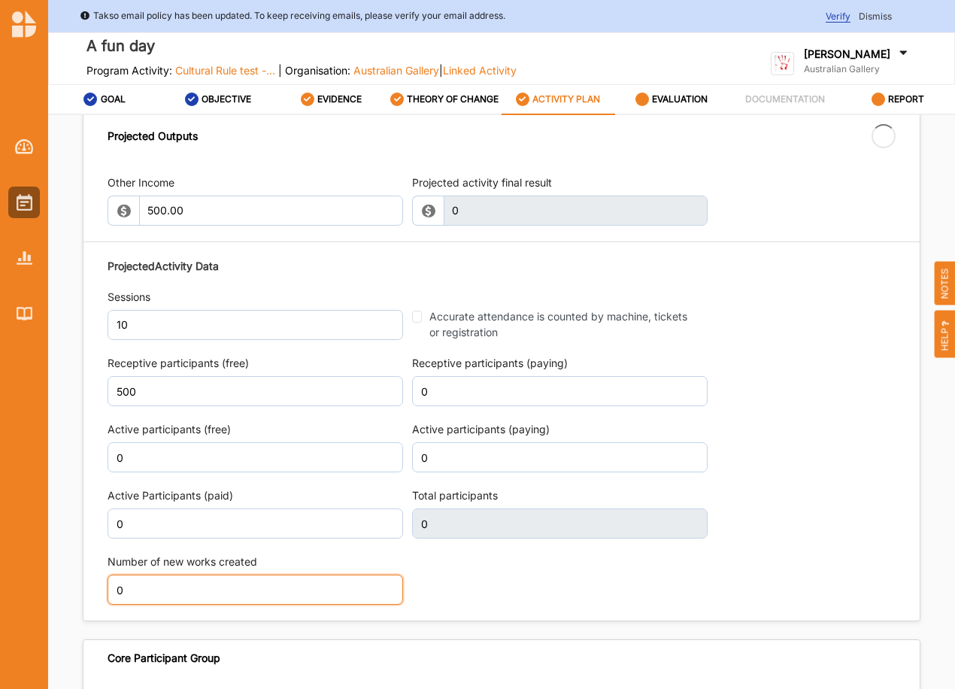
type input "500"
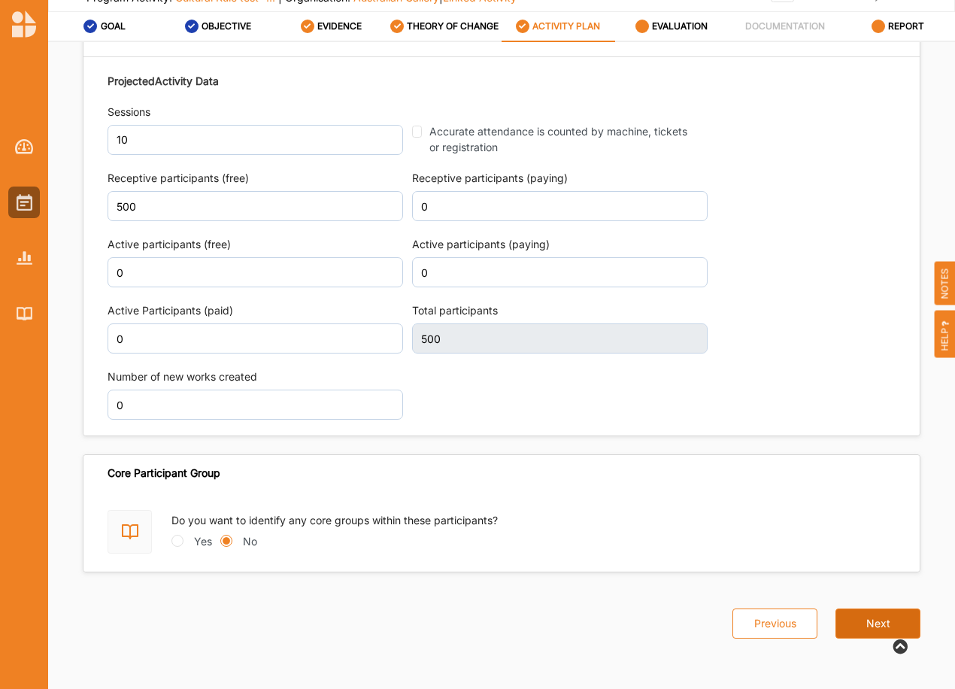
scroll to position [1641, 0]
click at [873, 617] on button "Next" at bounding box center [878, 623] width 85 height 30
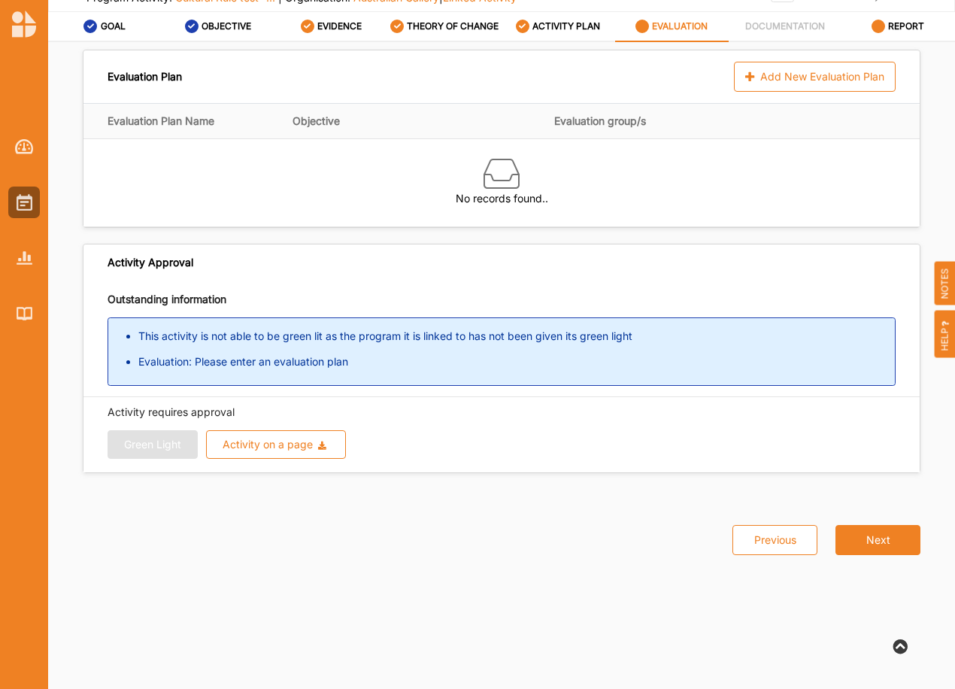
click at [684, 29] on label "EVALUATION" at bounding box center [680, 26] width 56 height 12
click at [772, 78] on div "Add New Evaluation Plan" at bounding box center [815, 77] width 162 height 30
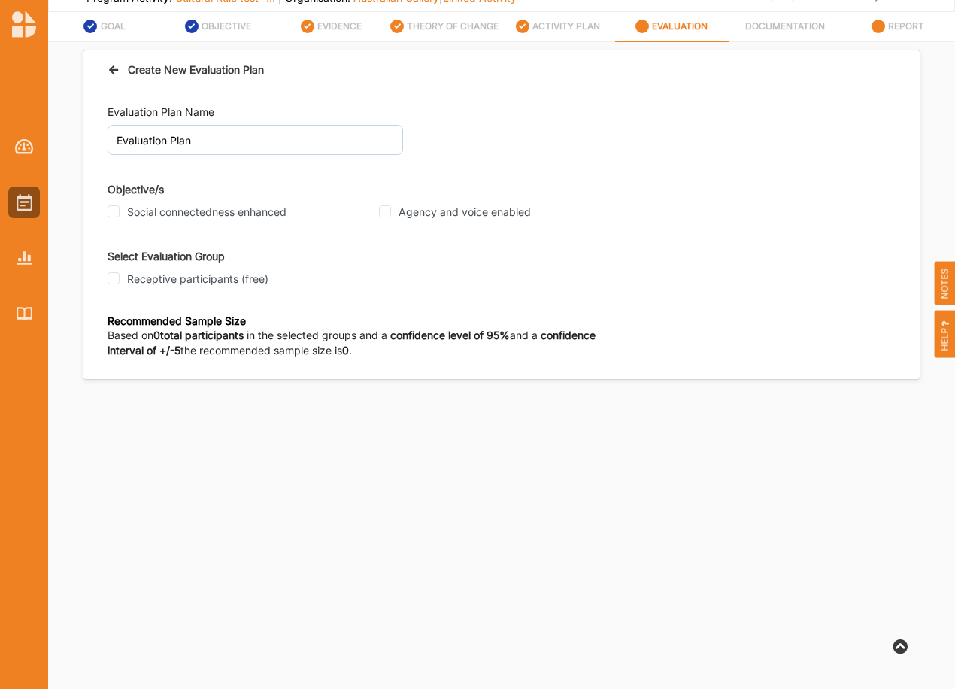
click at [184, 215] on label "Social connectedness enhanced" at bounding box center [206, 212] width 159 height 14
click at [120, 215] on input "Social connectedness enhanced" at bounding box center [114, 211] width 12 height 12
checkbox input "true"
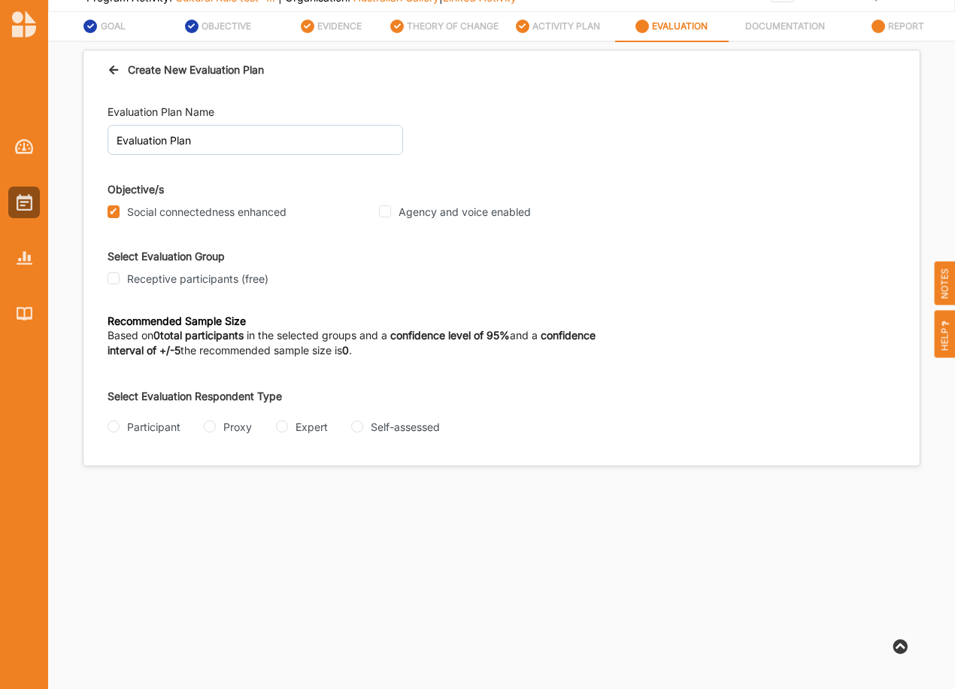
click at [392, 207] on div "Agency and voice enabled" at bounding box center [510, 212] width 262 height 14
click at [198, 276] on label "Receptive participants (free)" at bounding box center [197, 279] width 141 height 14
click at [120, 276] on input "Receptive participants (free)" at bounding box center [114, 278] width 12 height 12
checkbox input "true"
click at [117, 421] on input "Participant" at bounding box center [114, 426] width 12 height 12
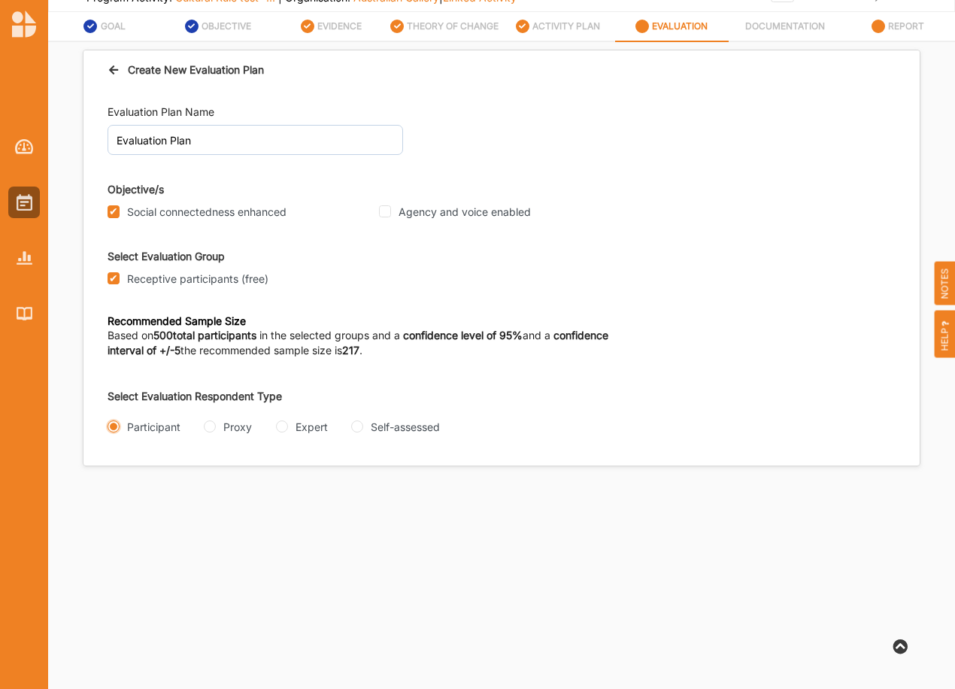
radio input "true"
click at [112, 485] on input "Interview" at bounding box center [114, 486] width 12 height 12
radio input "true"
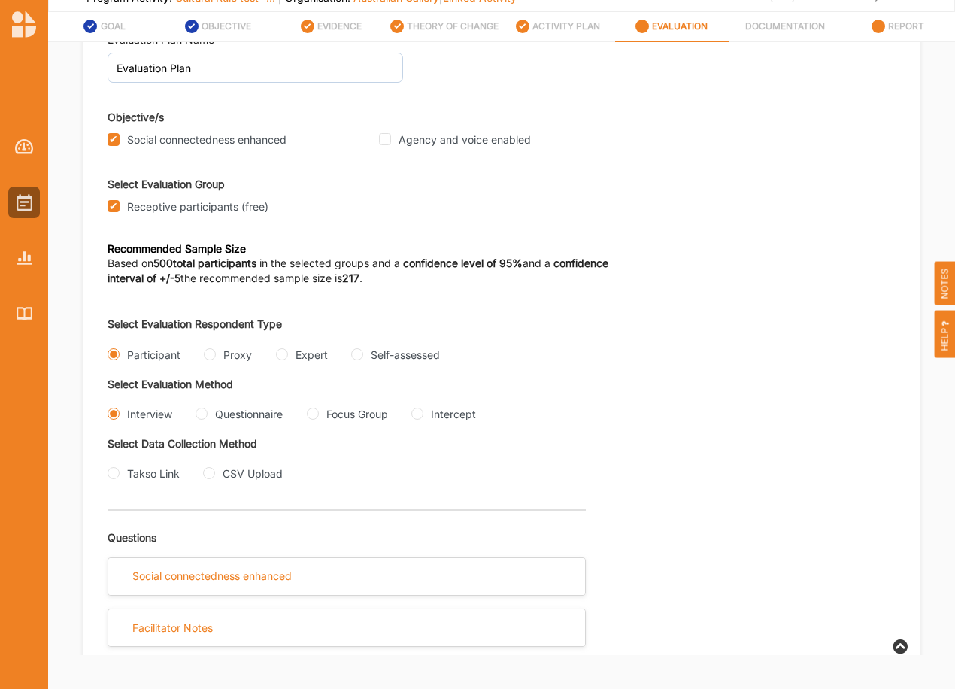
scroll to position [99, 0]
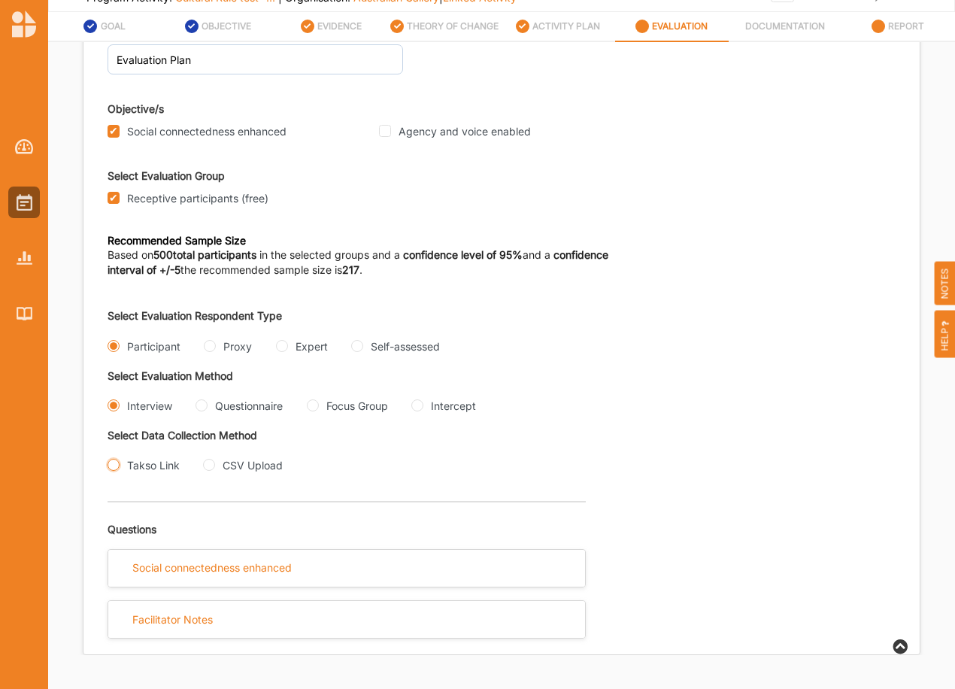
click at [117, 463] on input "Takso Link" at bounding box center [114, 465] width 12 height 12
radio input "true"
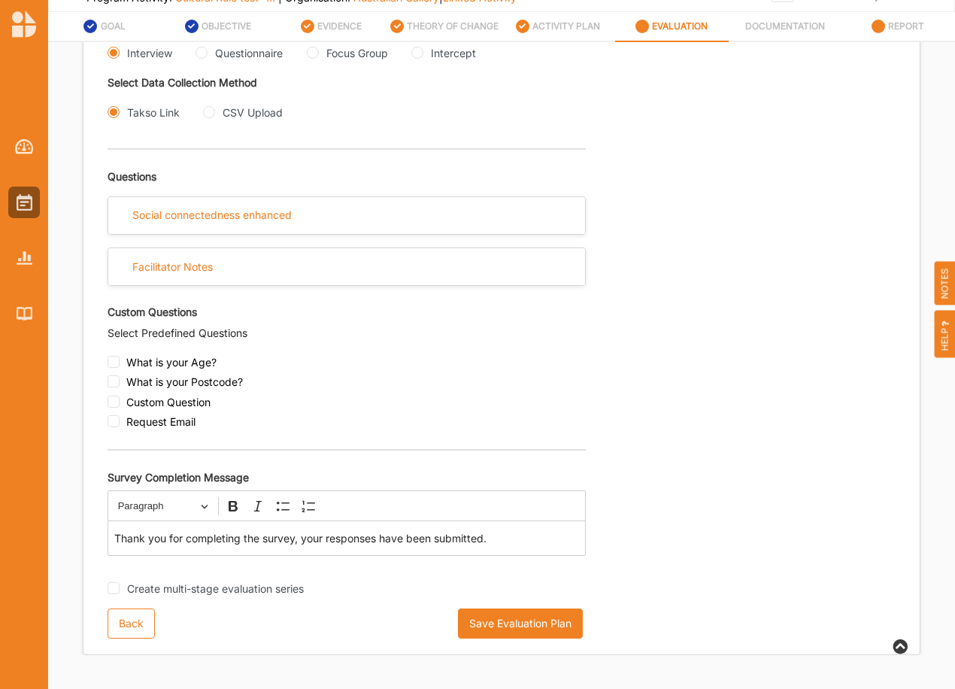
scroll to position [451, 0]
click at [535, 621] on button "Save Evaluation Plan" at bounding box center [520, 623] width 125 height 30
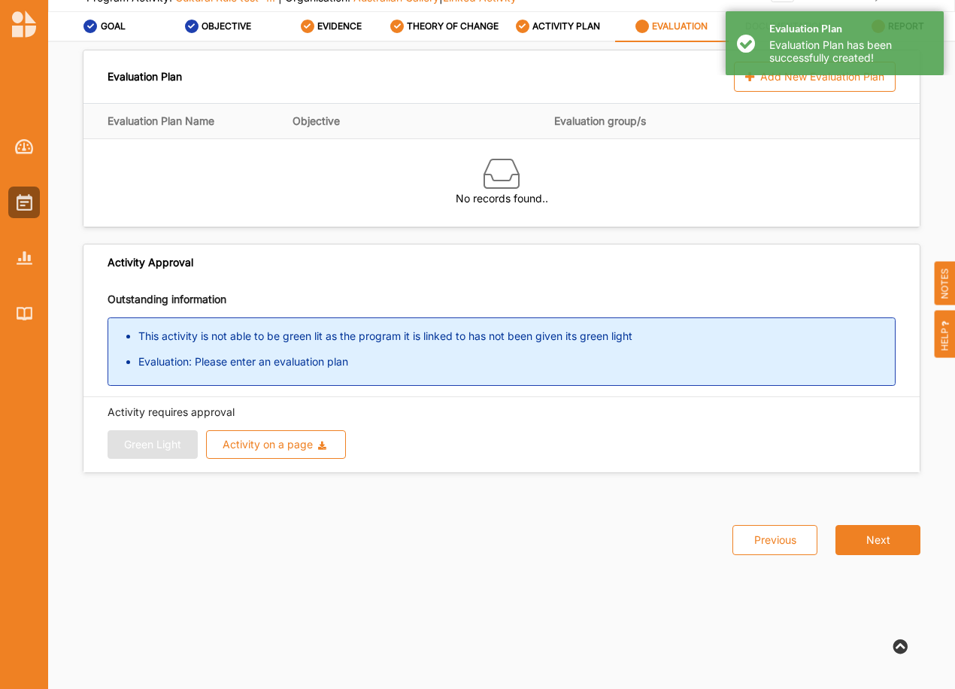
scroll to position [0, 0]
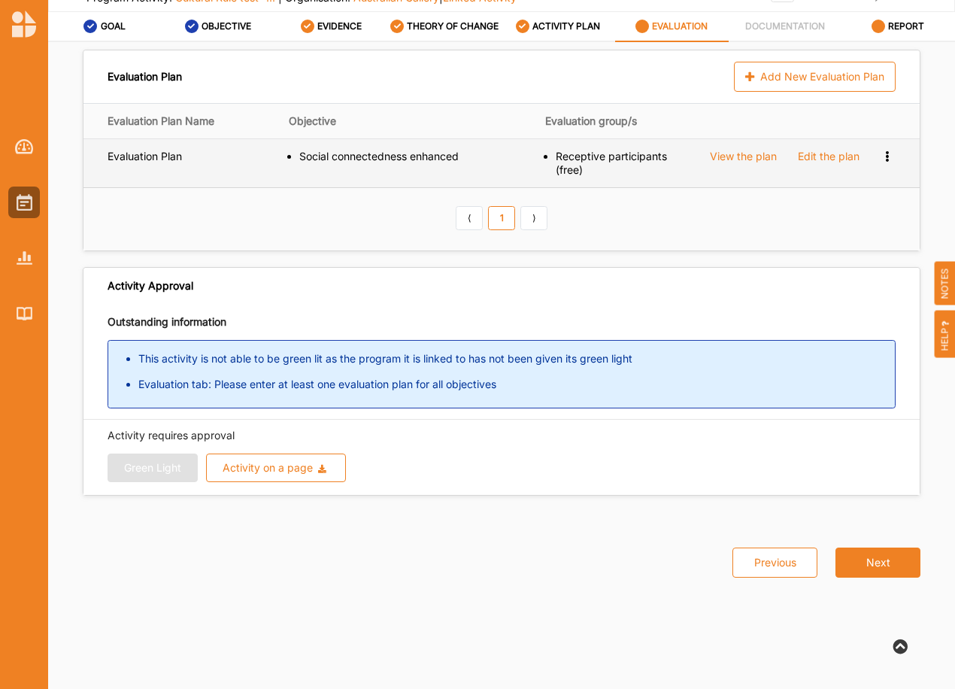
click at [763, 156] on div "View the plan" at bounding box center [743, 157] width 67 height 14
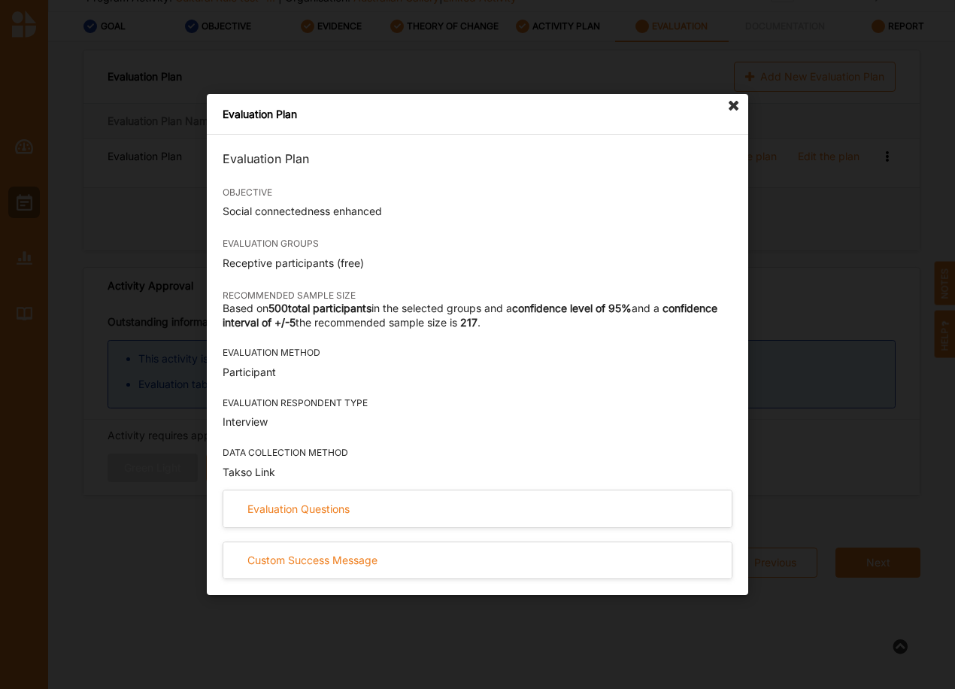
click at [730, 96] on icon at bounding box center [734, 106] width 24 height 24
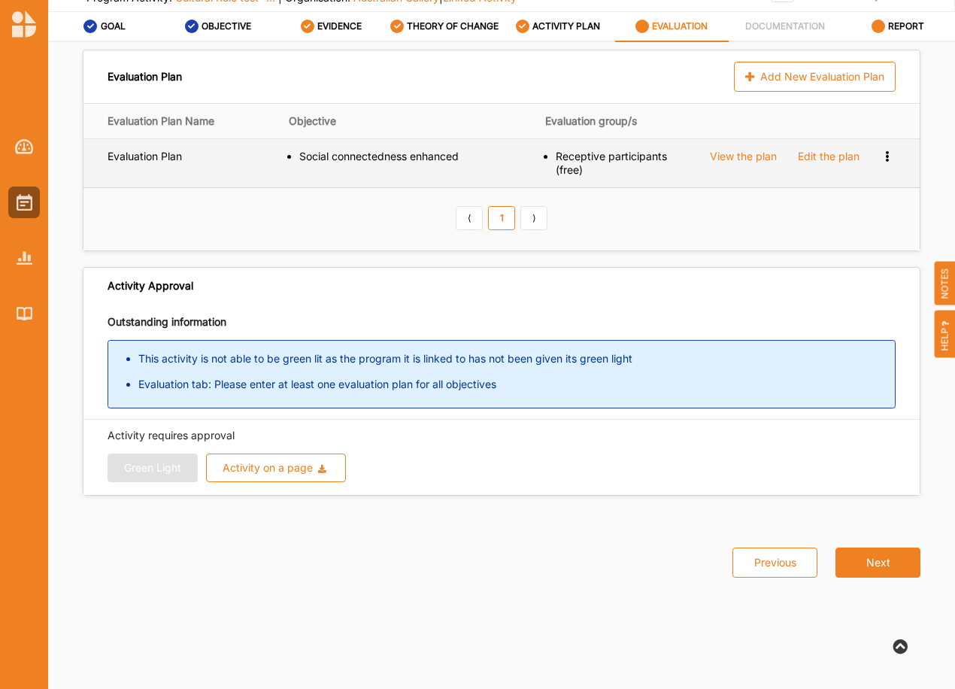
click at [821, 156] on div "Edit the plan" at bounding box center [829, 157] width 62 height 14
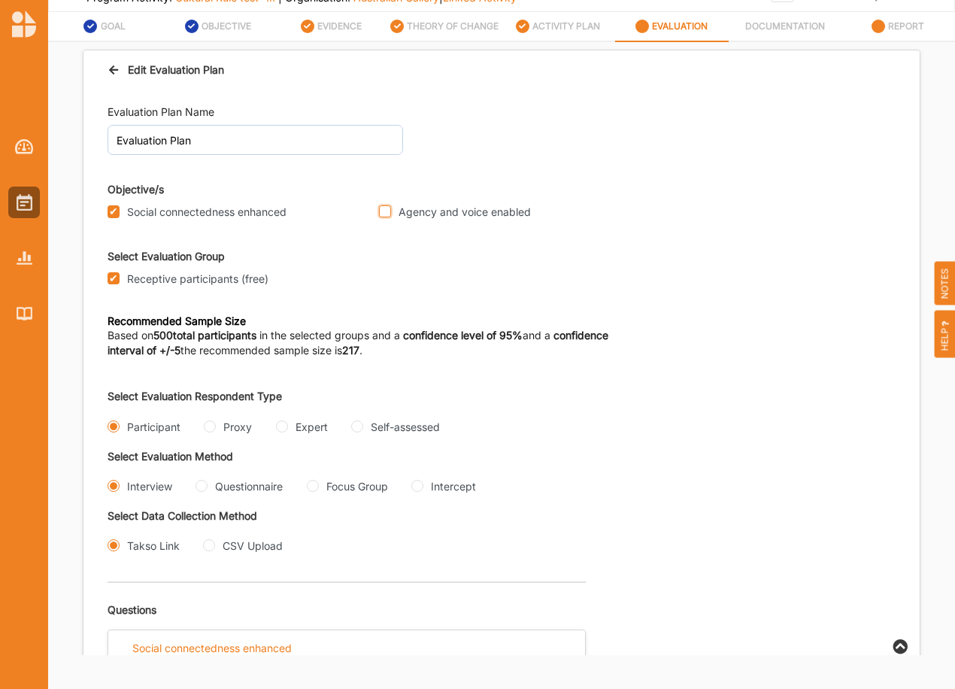
click at [390, 208] on input "Agency and voice enabled" at bounding box center [385, 211] width 12 height 12
checkbox input "true"
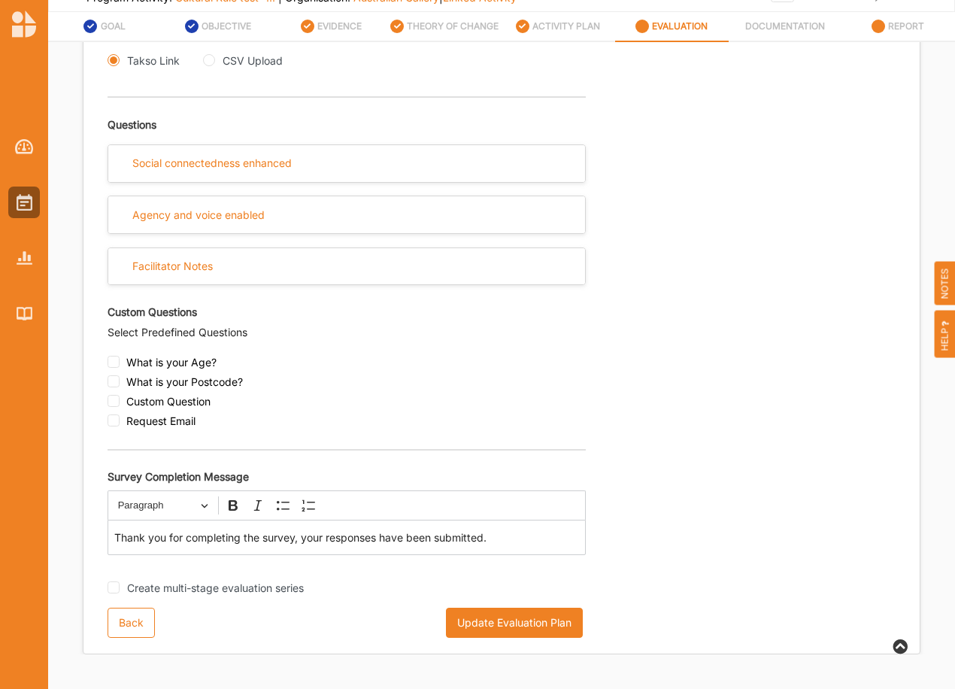
scroll to position [502, 0]
drag, startPoint x: 487, startPoint y: 617, endPoint x: 467, endPoint y: 620, distance: 19.7
click at [467, 620] on button "Update Evaluation Plan" at bounding box center [514, 623] width 137 height 30
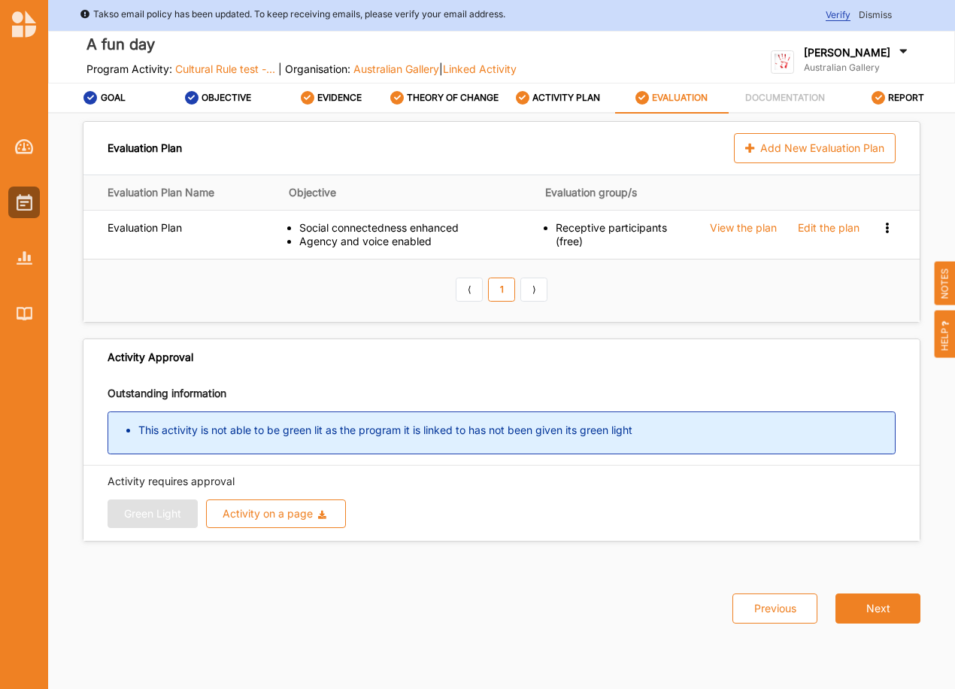
scroll to position [0, 0]
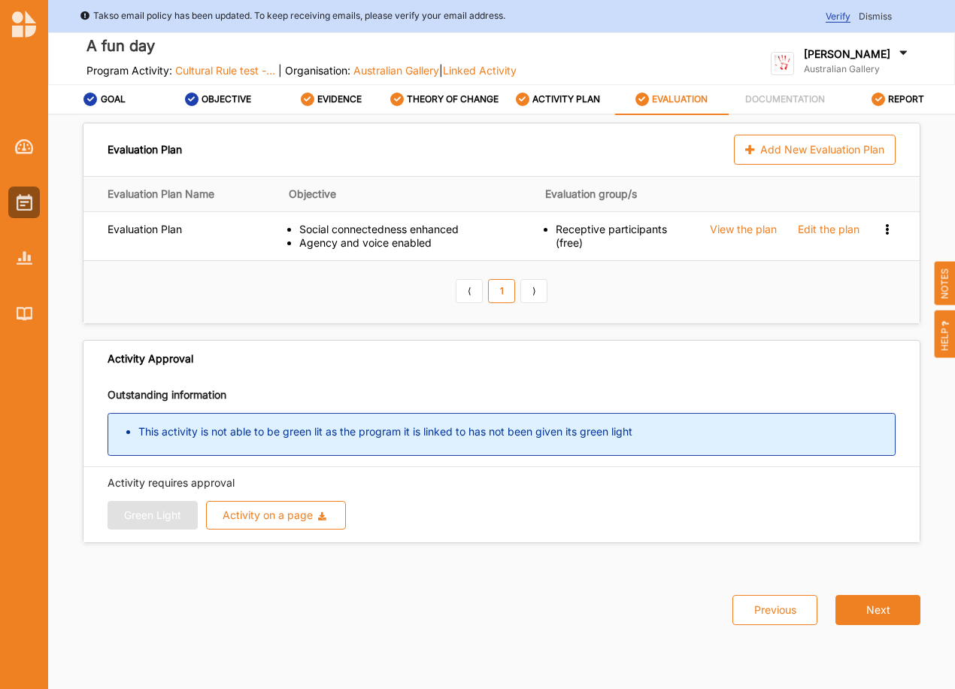
click at [846, 50] on label "[PERSON_NAME]" at bounding box center [847, 54] width 86 height 14
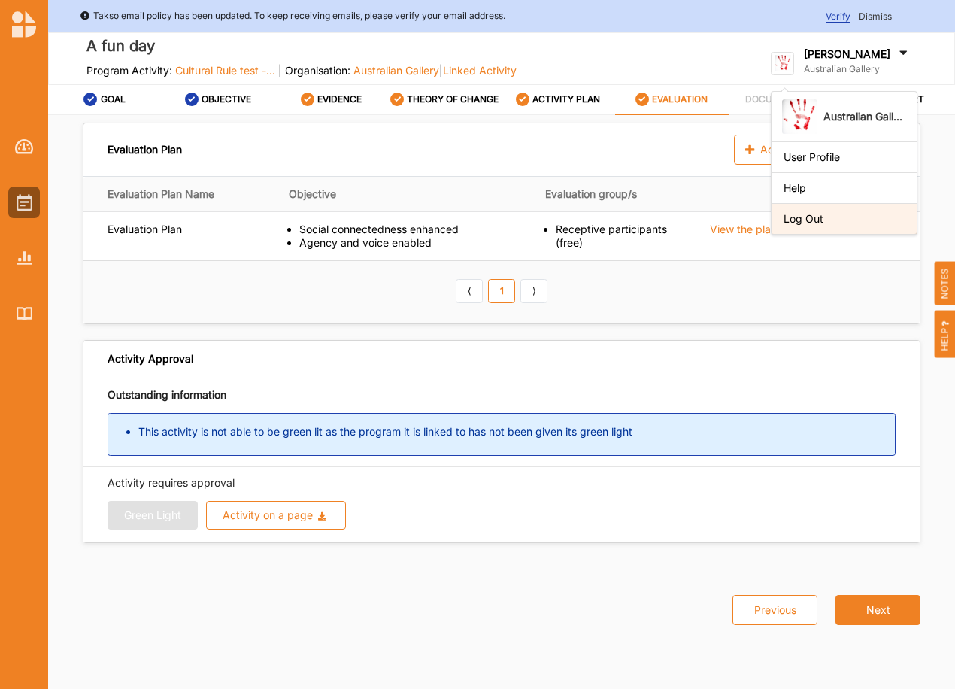
click at [828, 223] on div "Log Out" at bounding box center [844, 219] width 121 height 14
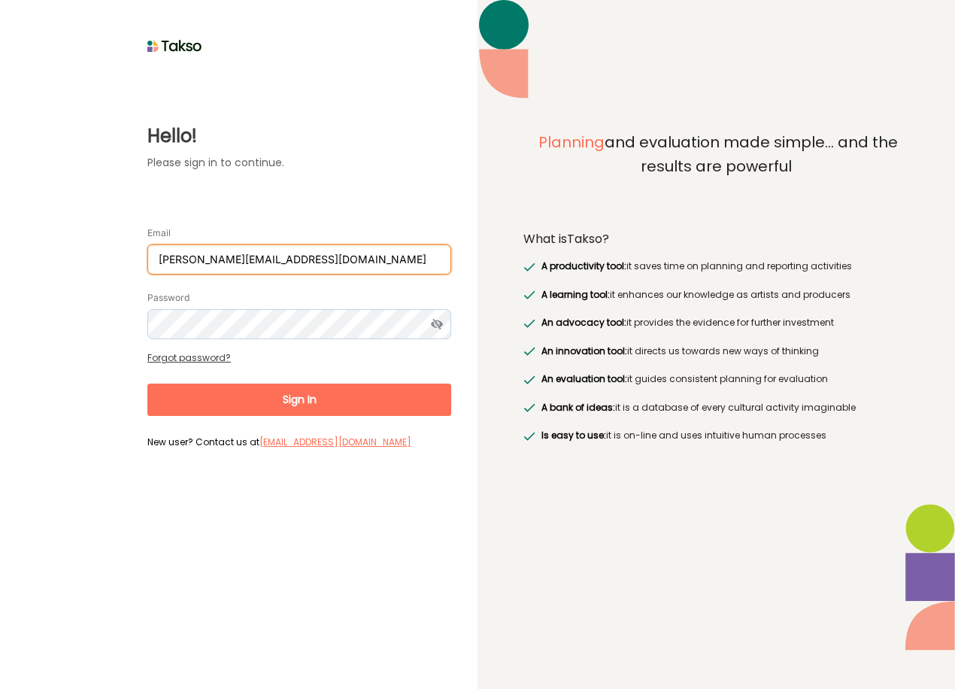
type input "[PERSON_NAME][EMAIL_ADDRESS][DOMAIN_NAME]"
